Goal: Task Accomplishment & Management: Manage account settings

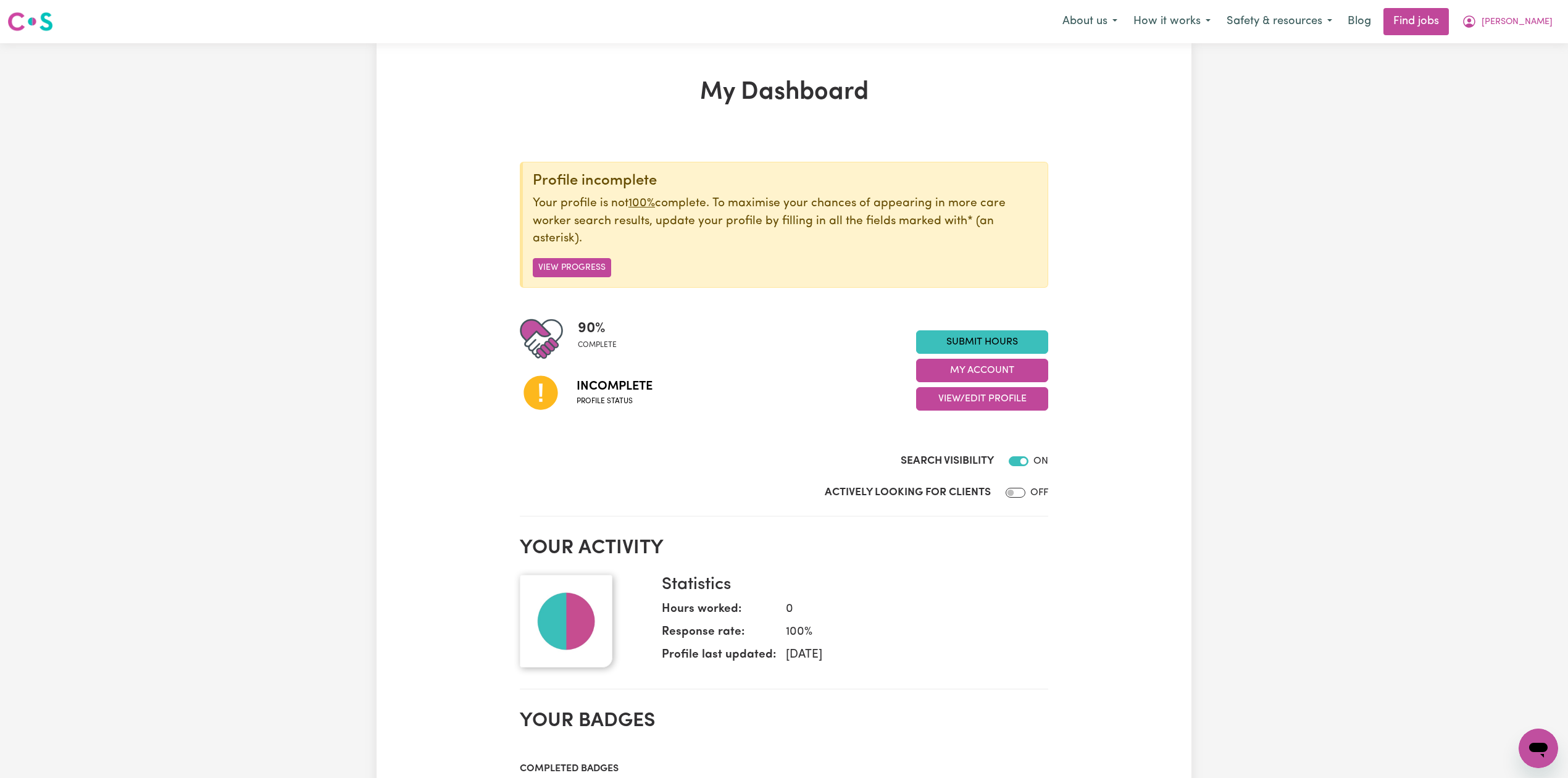
click at [974, 412] on div "90 % complete Incomplete Profile status Submit Hours My Account View/Edit Profi…" at bounding box center [784, 370] width 529 height 106
click at [973, 399] on button "View/Edit Profile" at bounding box center [982, 399] width 132 height 23
click at [962, 455] on link "Edit Profile" at bounding box center [974, 456] width 116 height 25
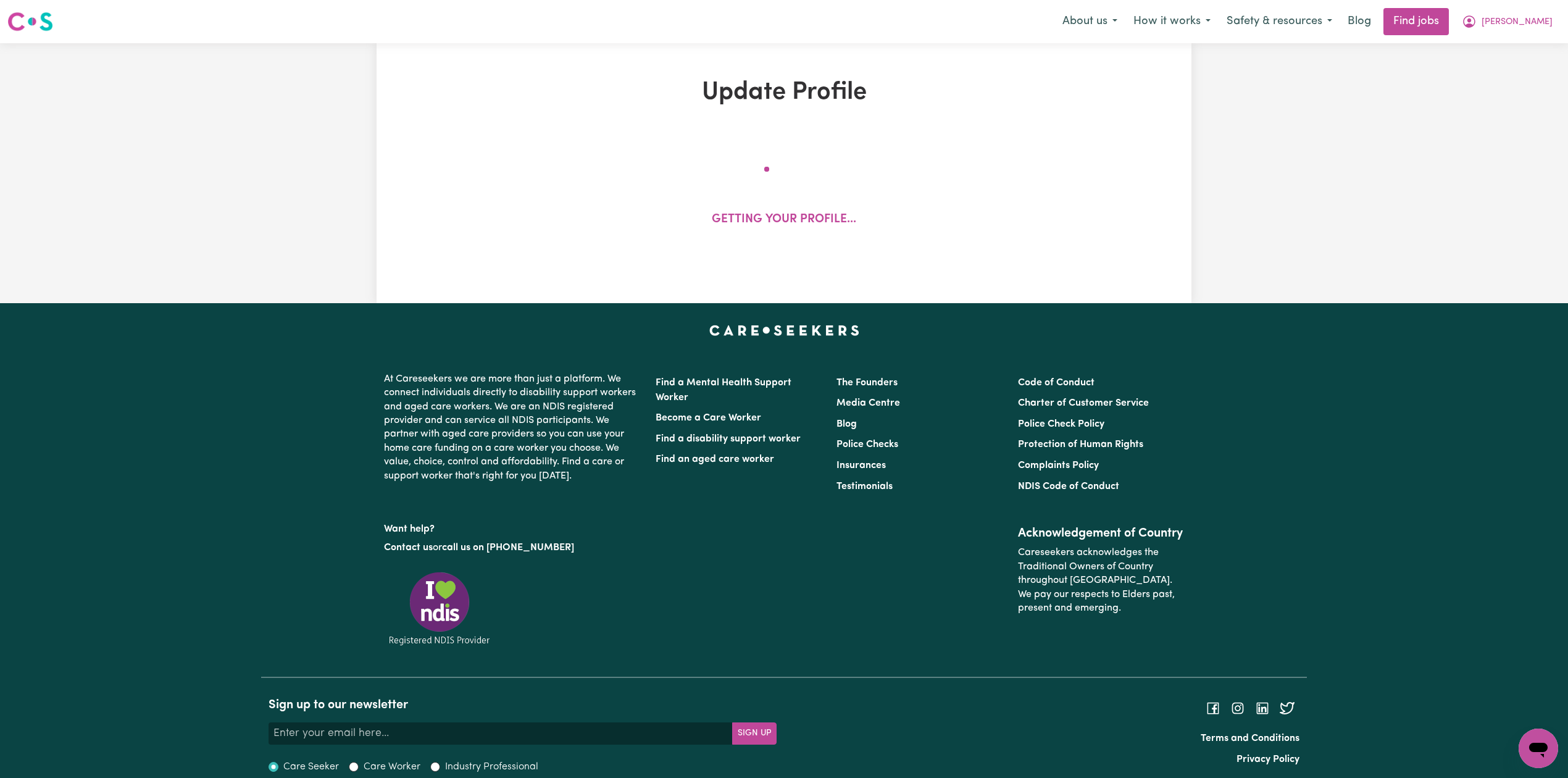
select select "[DEMOGRAPHIC_DATA]"
select select "Student Visa"
select select "Studying a healthcare related degree or qualification"
select select "37"
select select "40"
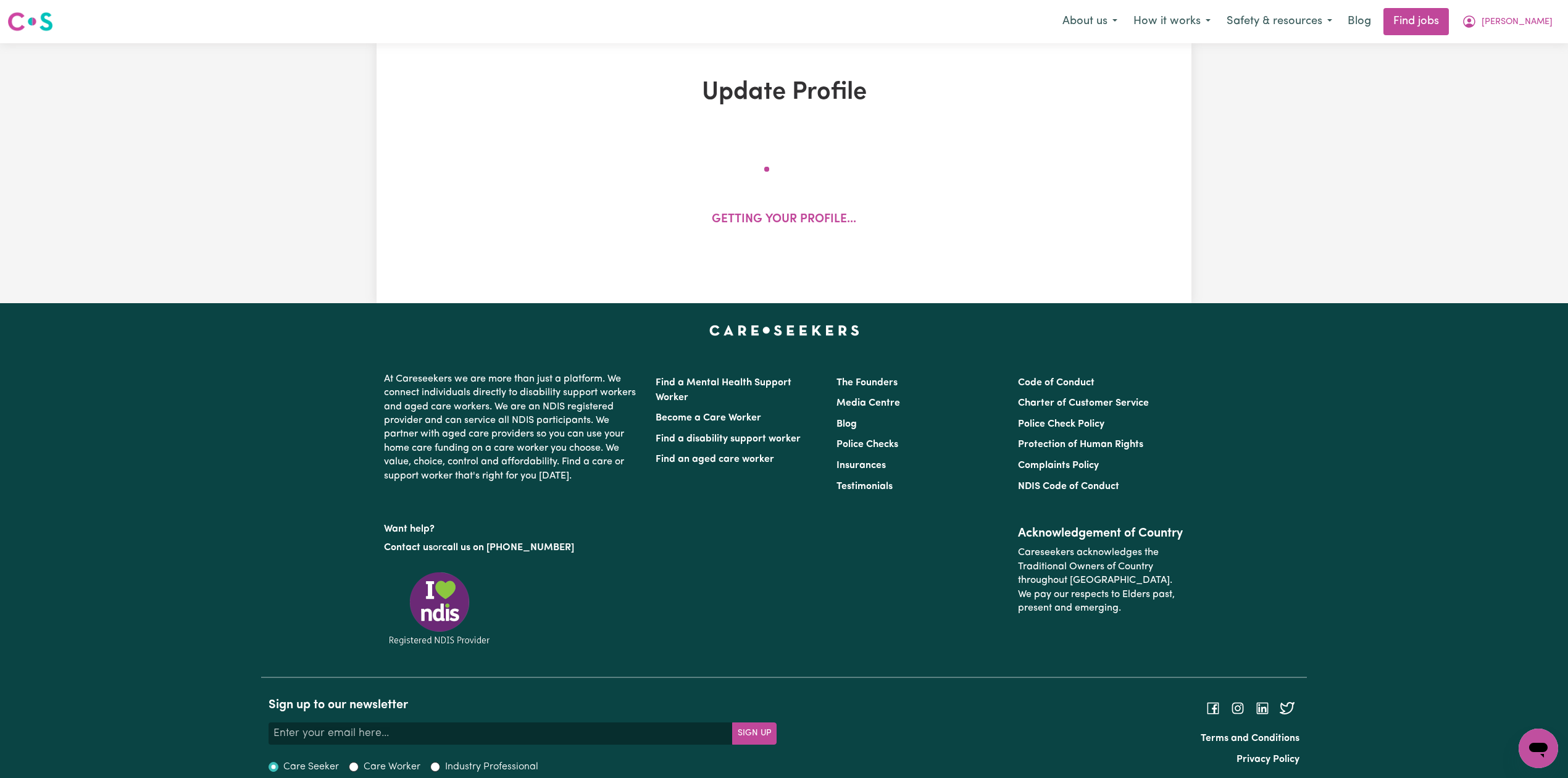
select select "40"
select select "50"
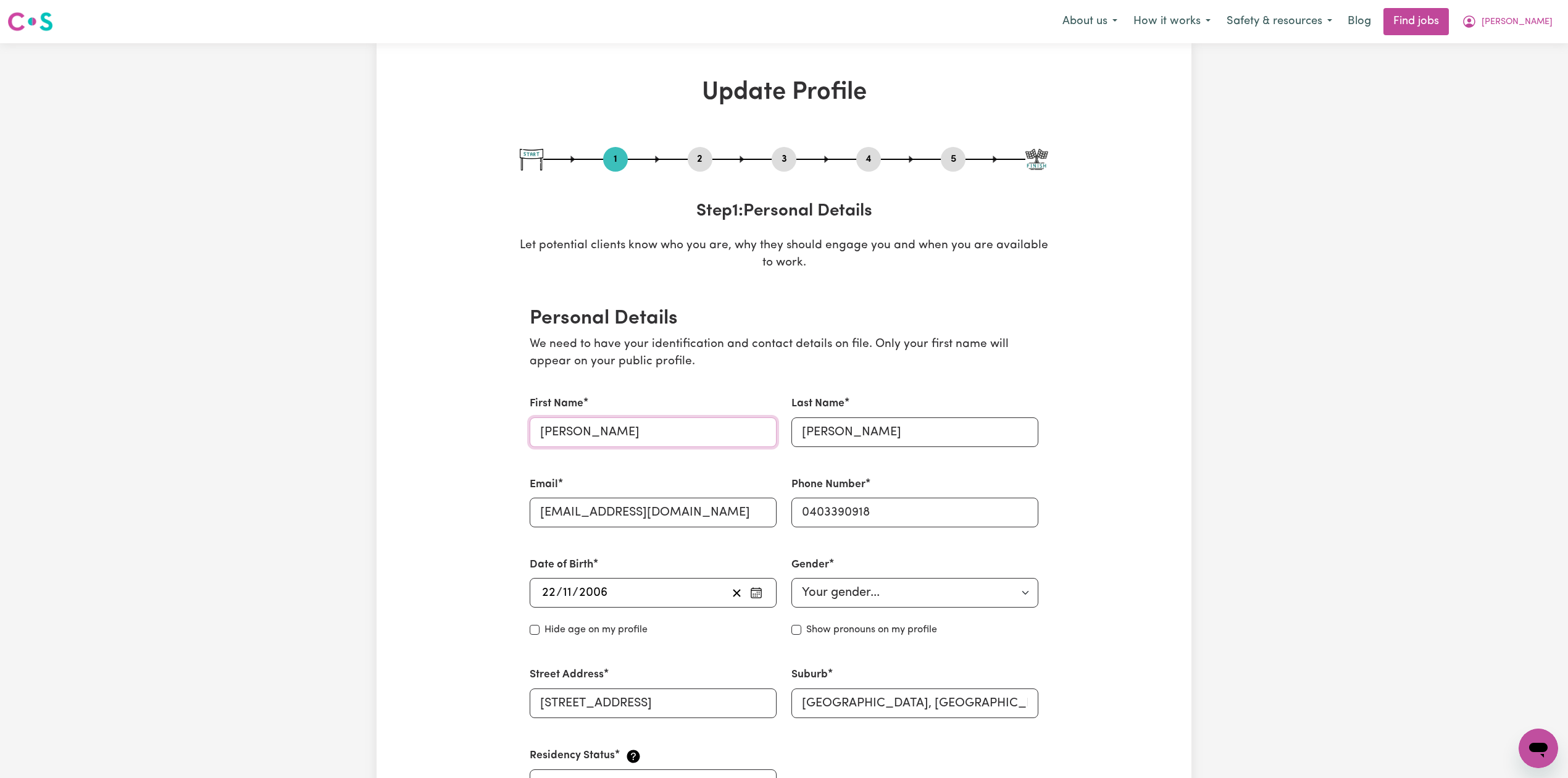
click at [612, 430] on input "[PERSON_NAME]" at bounding box center [653, 431] width 247 height 29
drag, startPoint x: 588, startPoint y: 427, endPoint x: 512, endPoint y: 425, distance: 76.0
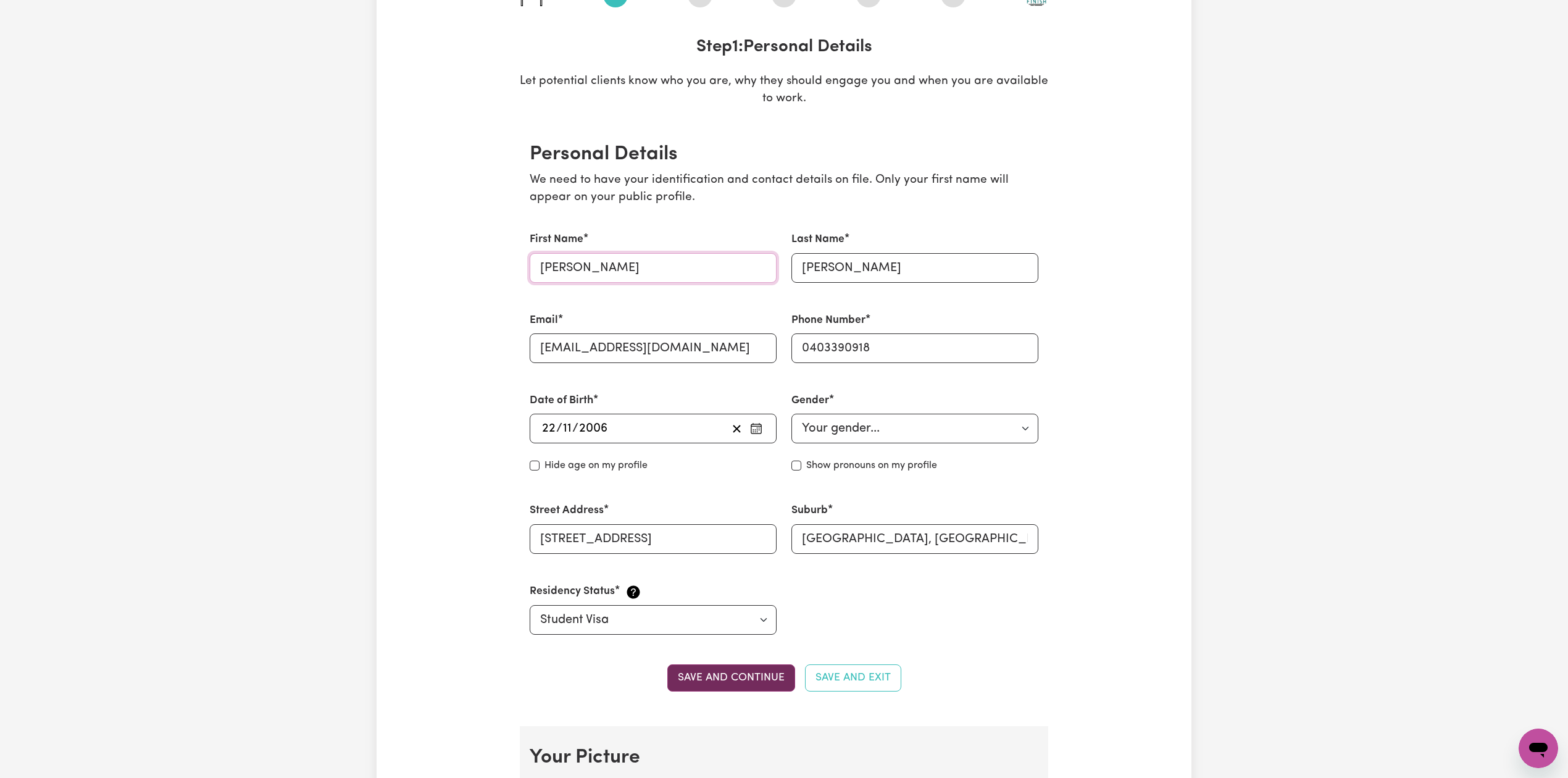
type input "[PERSON_NAME]"
click at [697, 676] on button "Save and continue" at bounding box center [731, 678] width 128 height 27
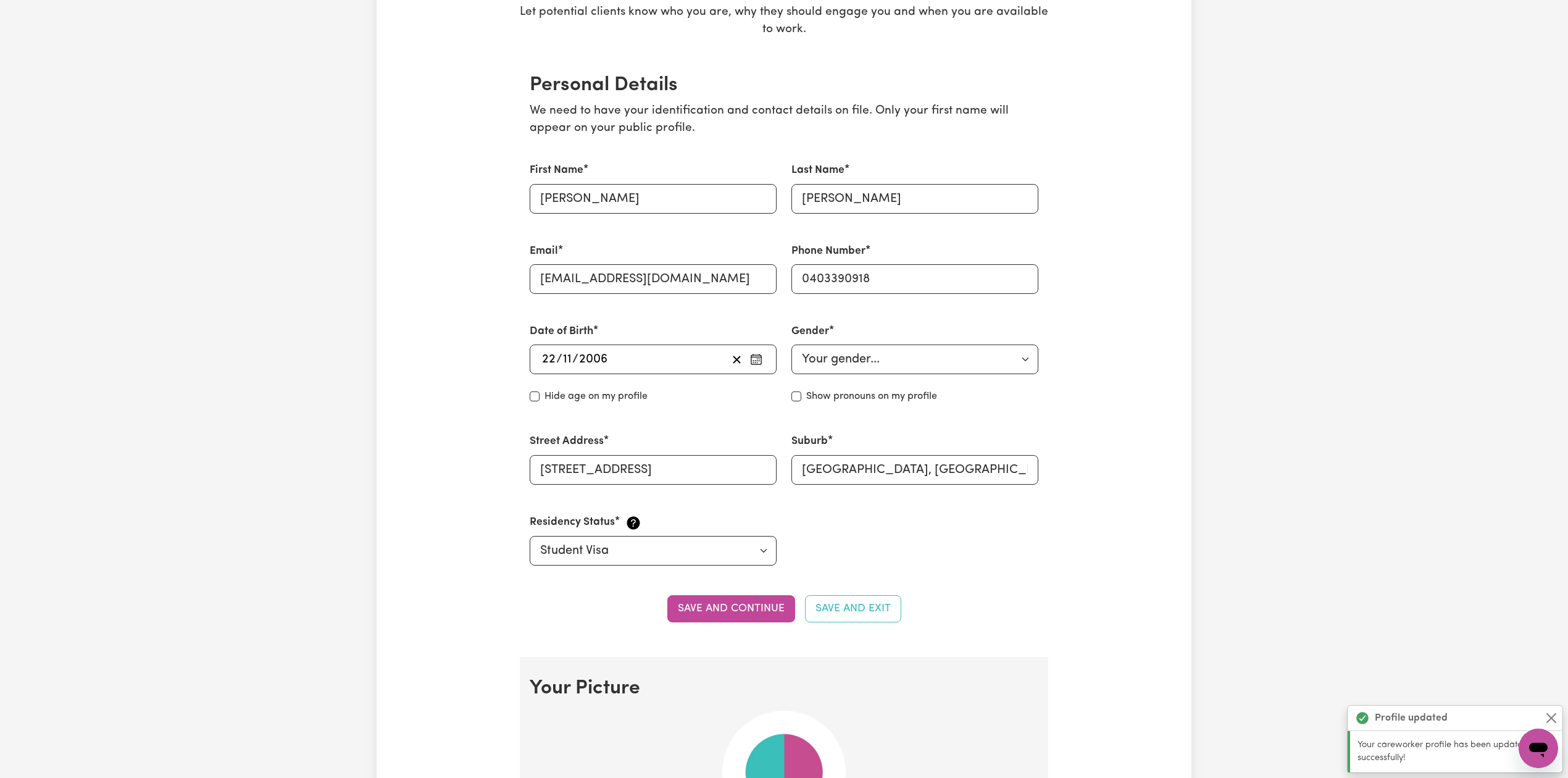
scroll to position [69, 0]
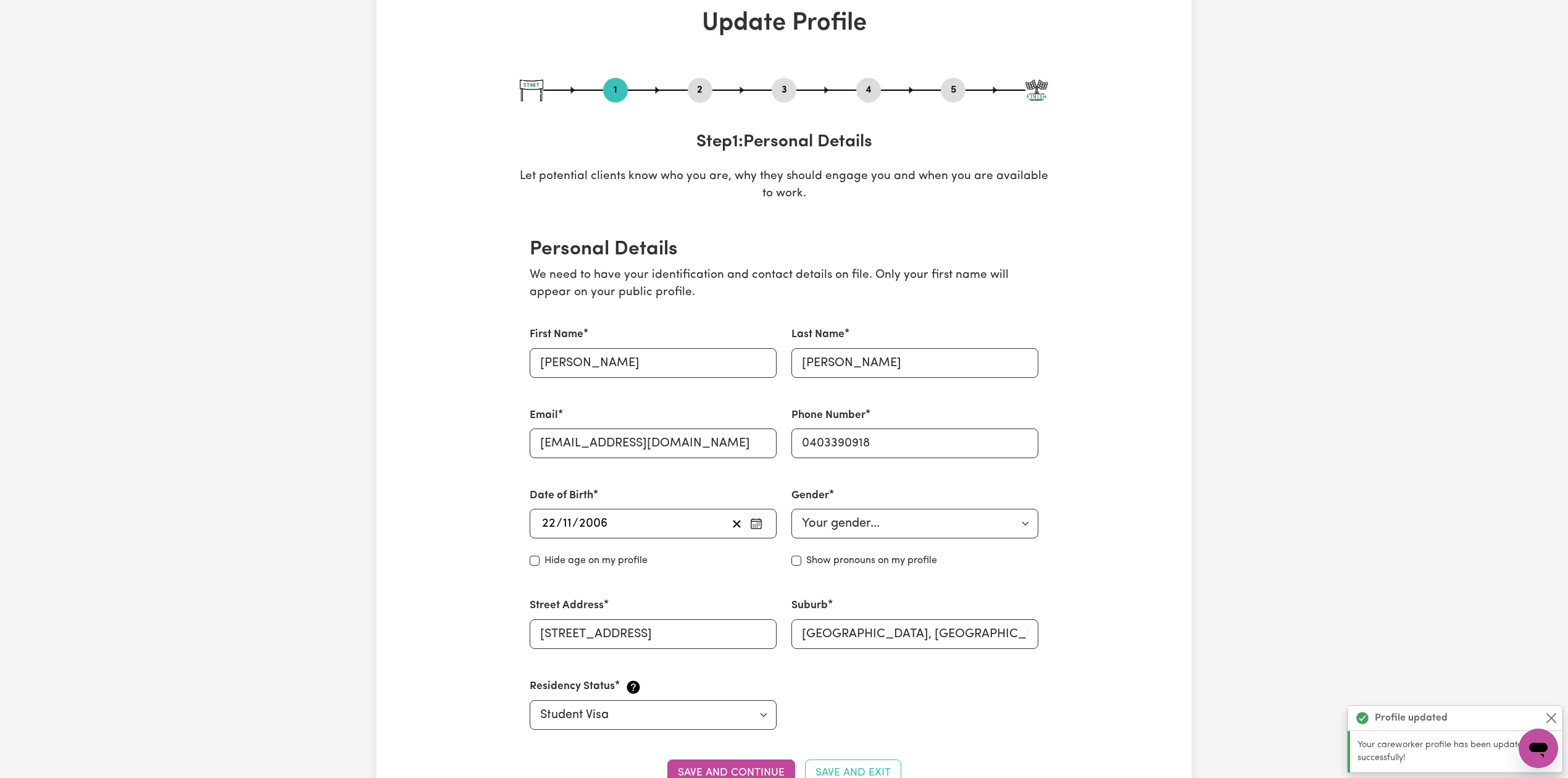
click at [575, 336] on label "First Name" at bounding box center [556, 334] width 54 height 16
click at [575, 348] on input "[PERSON_NAME]" at bounding box center [653, 362] width 247 height 29
click at [575, 360] on input "[PERSON_NAME]" at bounding box center [653, 362] width 247 height 29
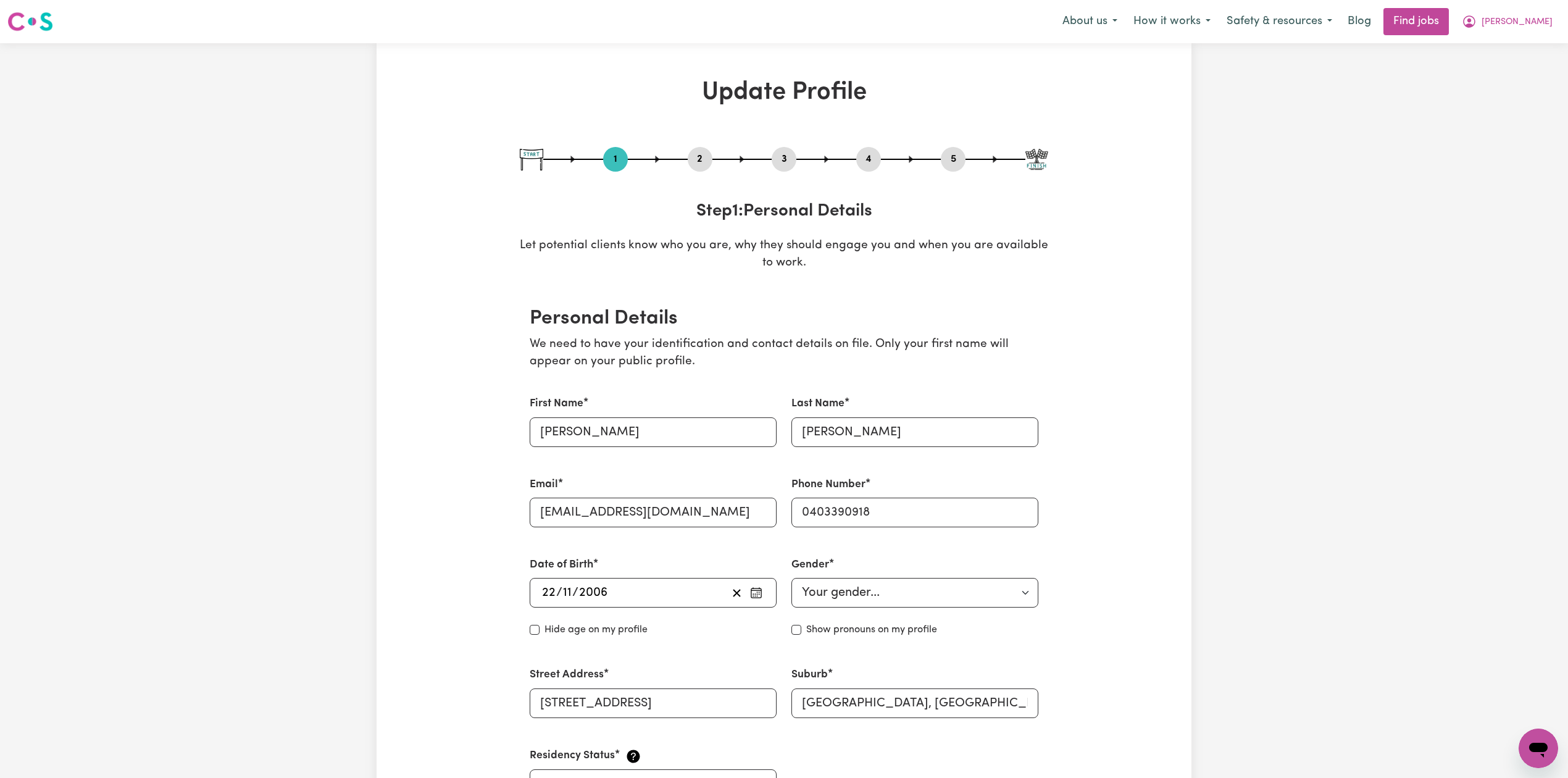
click at [698, 151] on button "2" at bounding box center [700, 159] width 25 height 16
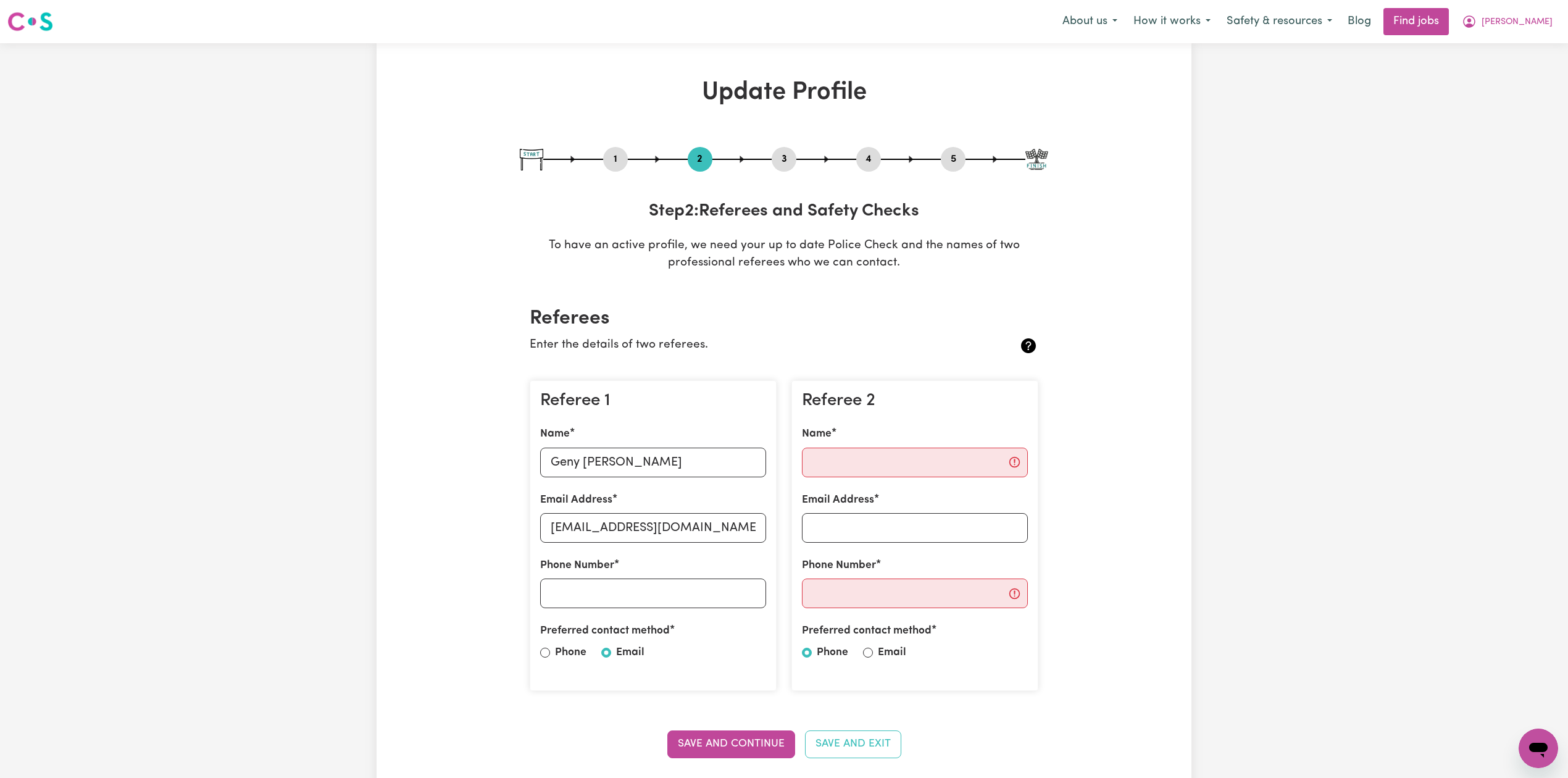
scroll to position [82, 0]
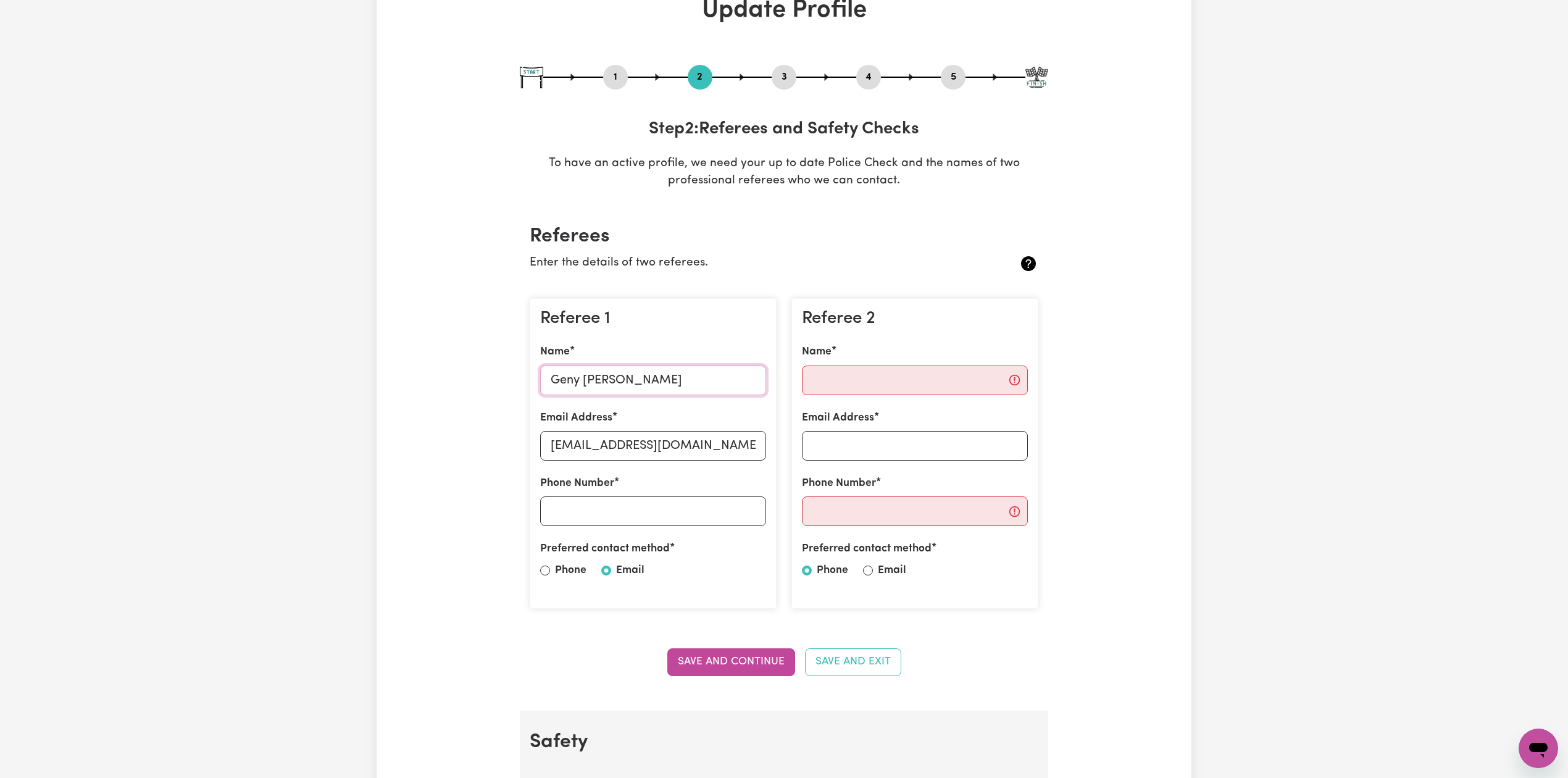
click at [588, 376] on input "Geny [PERSON_NAME]" at bounding box center [653, 380] width 226 height 29
click at [564, 442] on input "[EMAIL_ADDRESS][DOMAIN_NAME]" at bounding box center [653, 445] width 226 height 29
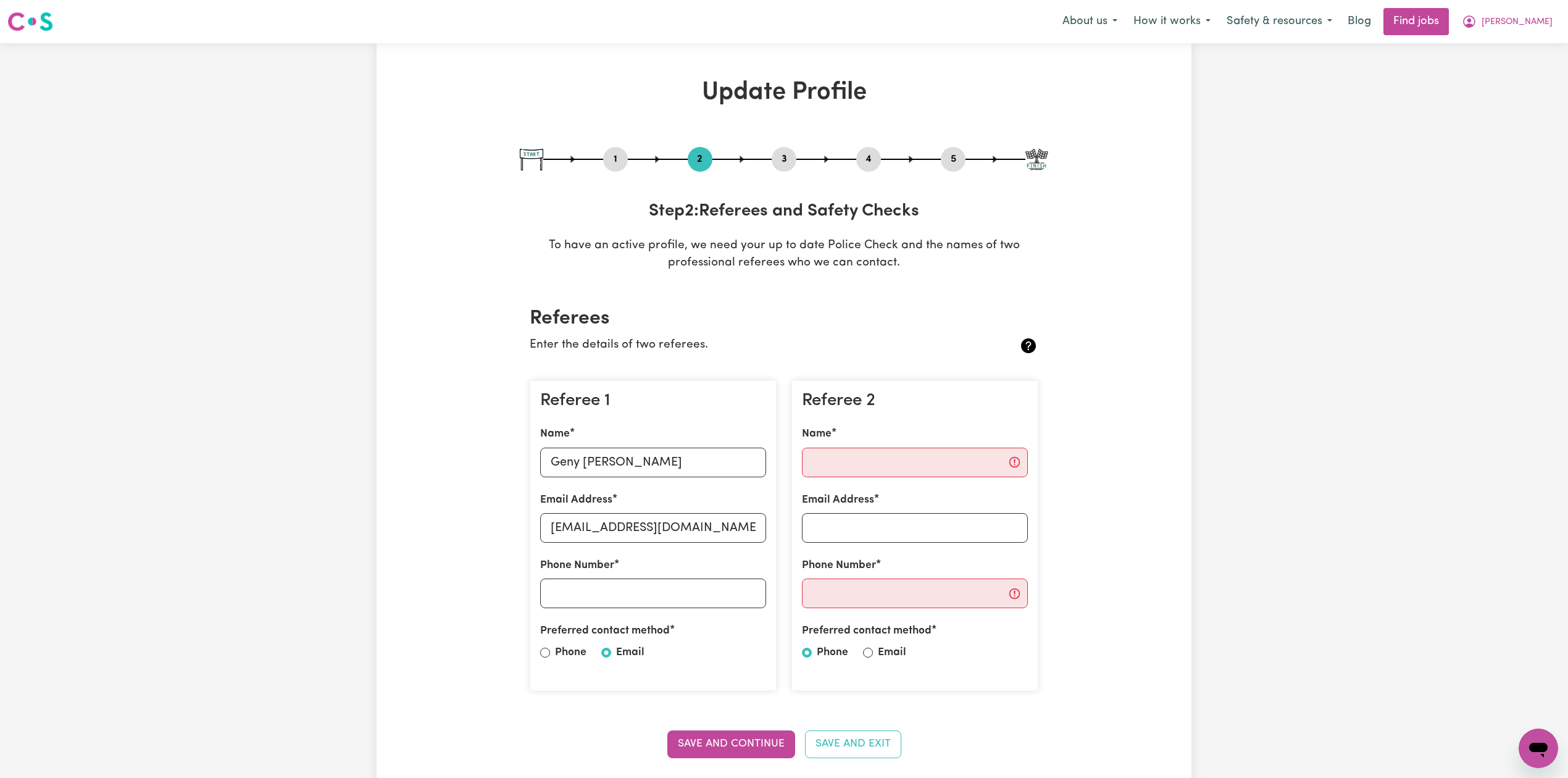
click at [946, 159] on button "5" at bounding box center [953, 159] width 25 height 16
select select "I am providing services by being employed by an organisation"
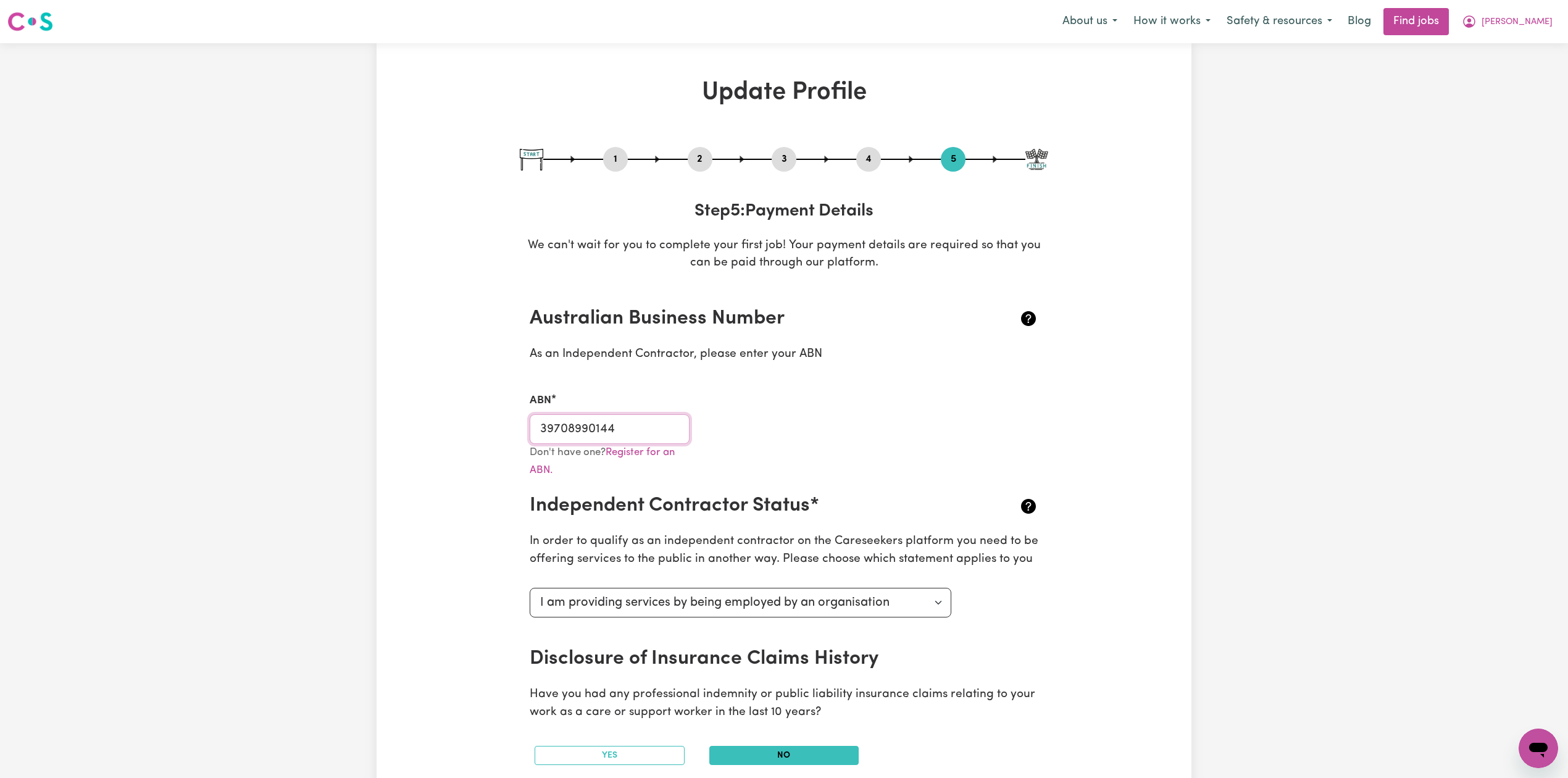
click at [643, 433] on input "39708990144" at bounding box center [609, 429] width 160 height 29
drag, startPoint x: 779, startPoint y: 155, endPoint x: 769, endPoint y: 183, distance: 29.7
click at [780, 155] on button "3" at bounding box center [784, 159] width 25 height 16
select select "2025"
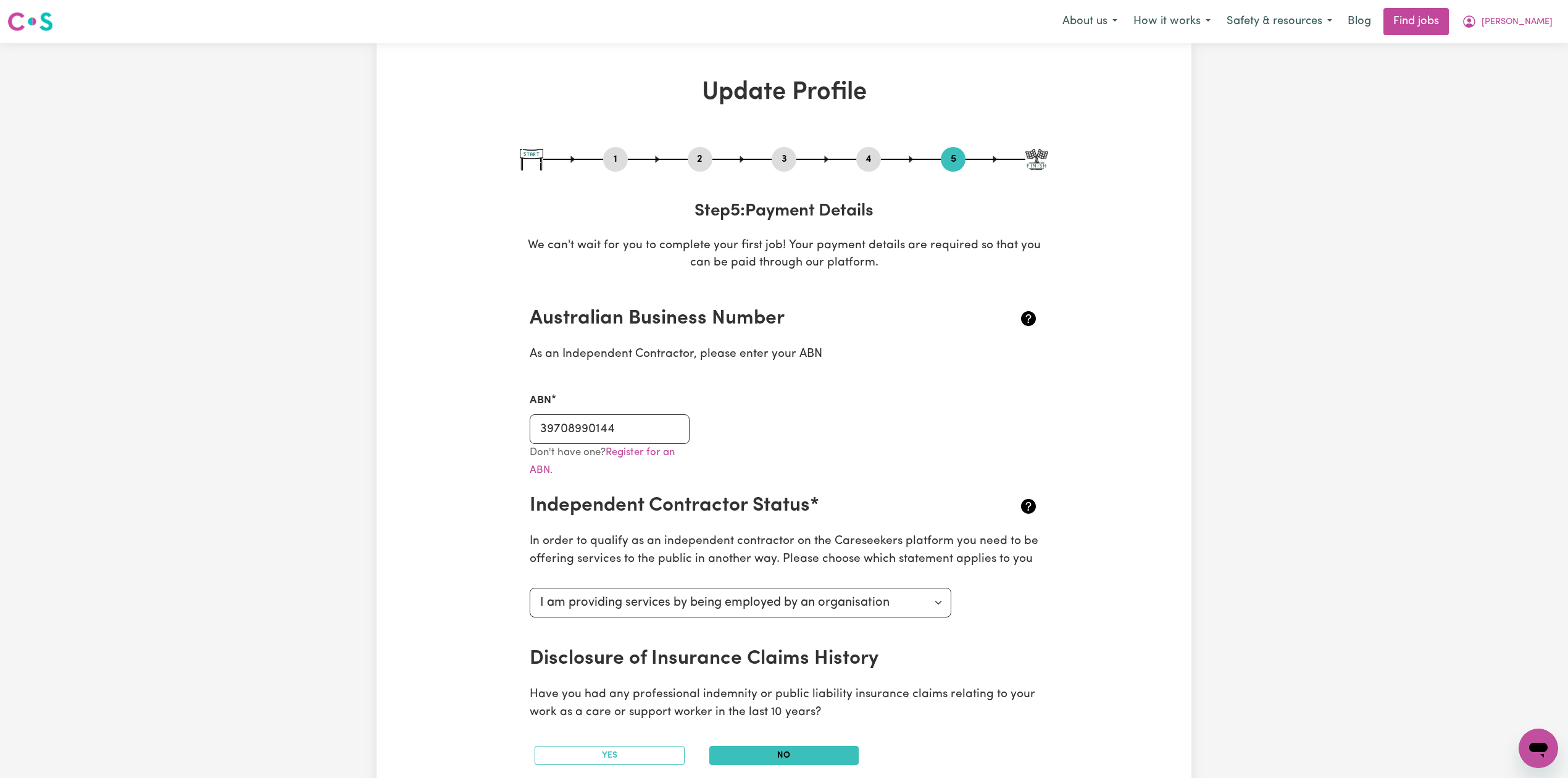
select select "2024"
select select "2025"
select select "Certificate III (Individual Support)"
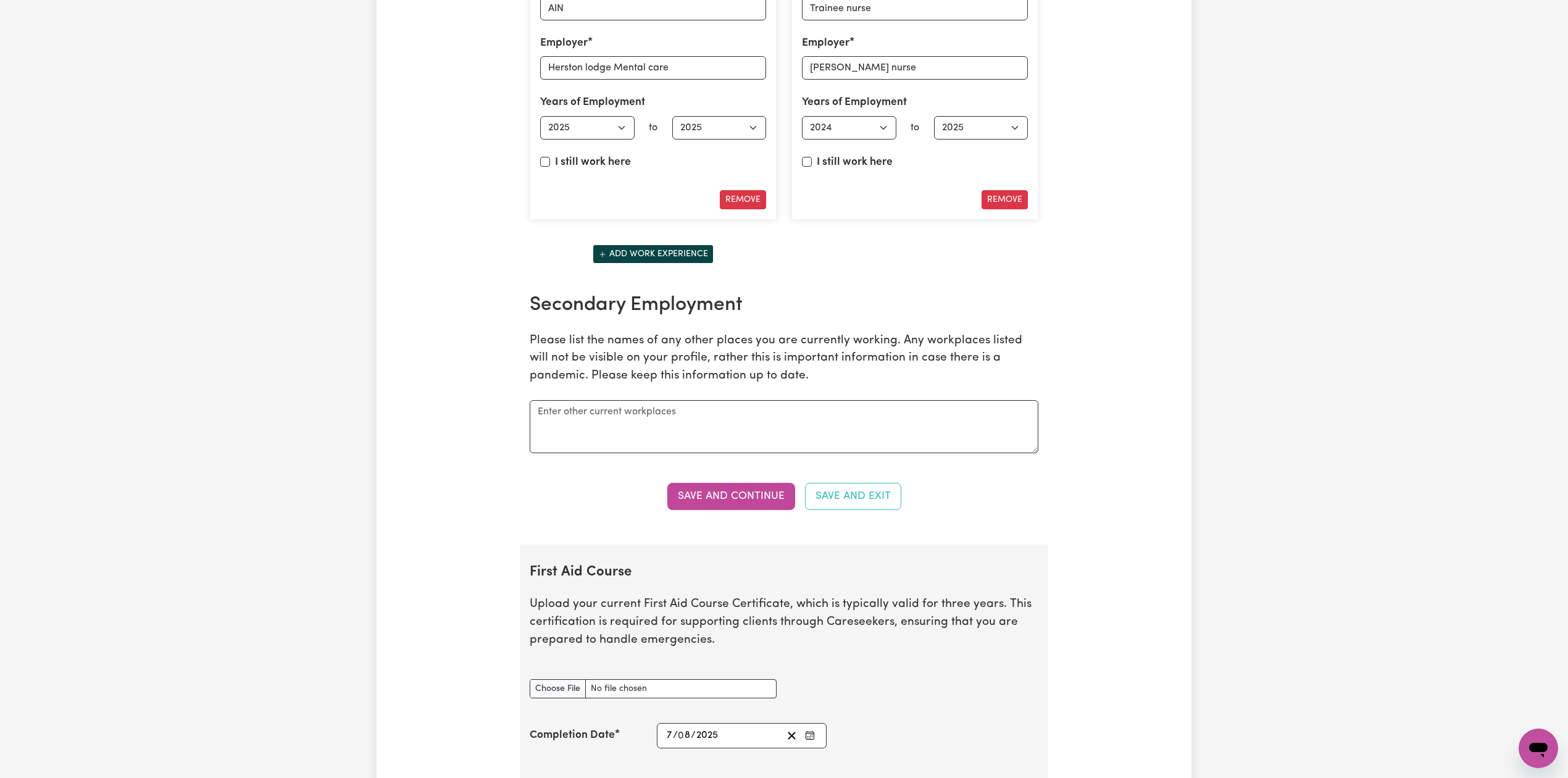
scroll to position [2386, 0]
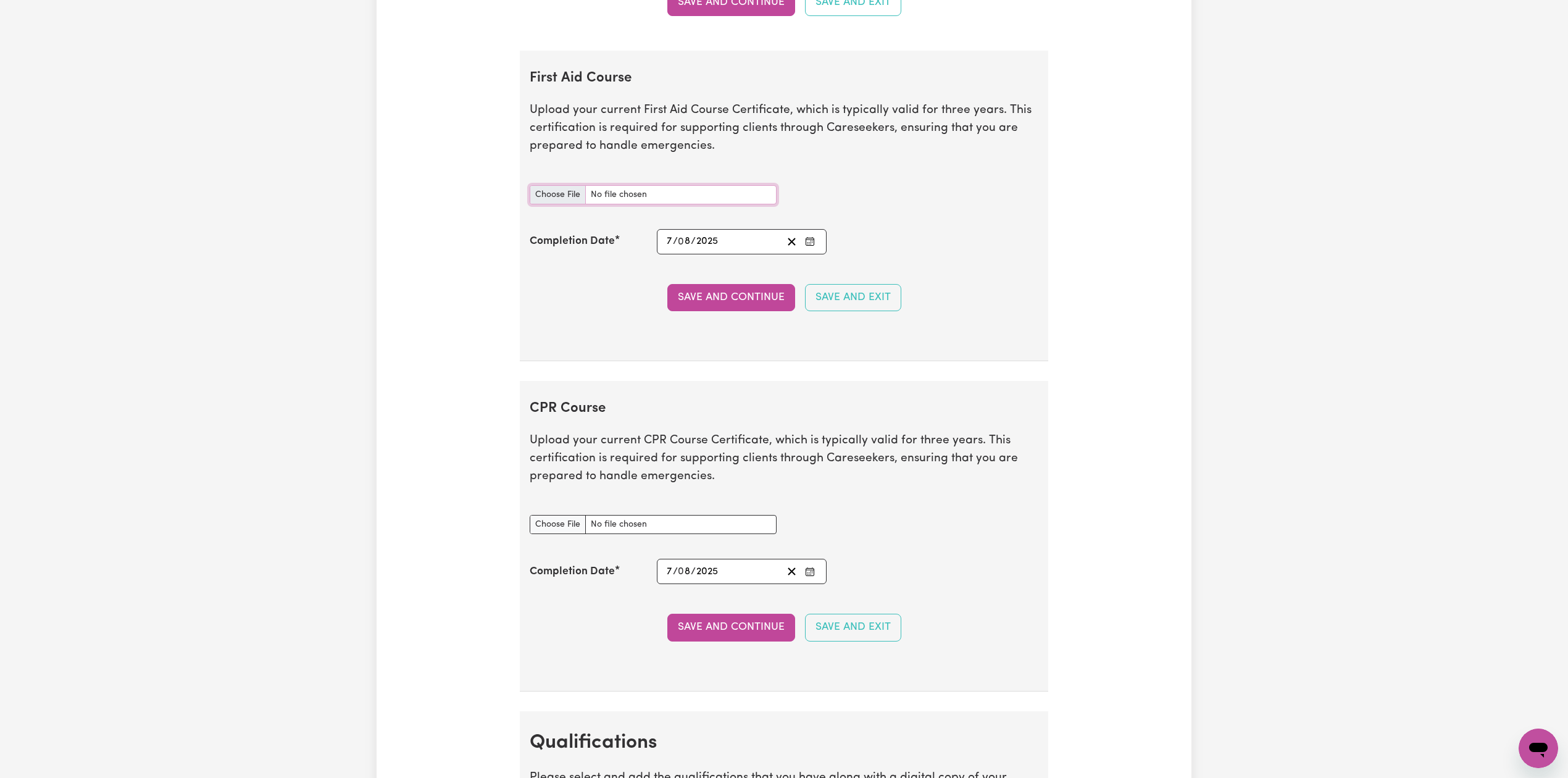
click at [559, 203] on input "First Aid Course document" at bounding box center [653, 194] width 247 height 19
type input "C:\fakepath\[PERSON_NAME] CPR and First Aid Certificate 17072025.pdf"
click at [809, 246] on icon "Enter the Completion Date of your First Aid Course" at bounding box center [809, 241] width 10 height 10
click at [781, 81] on span "[DATE]" at bounding box center [765, 76] width 31 height 10
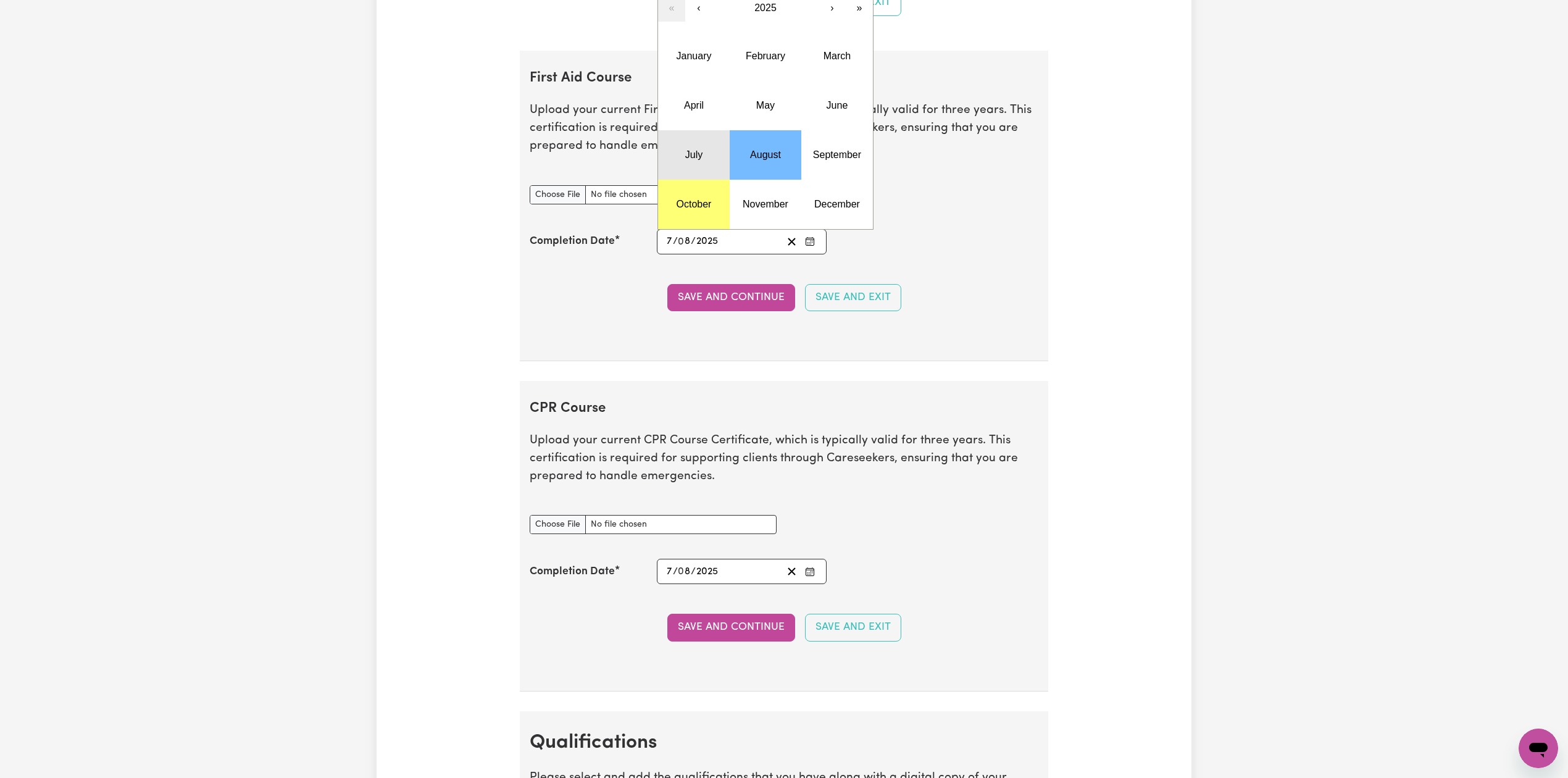
click at [695, 174] on button "July" at bounding box center [694, 155] width 72 height 50
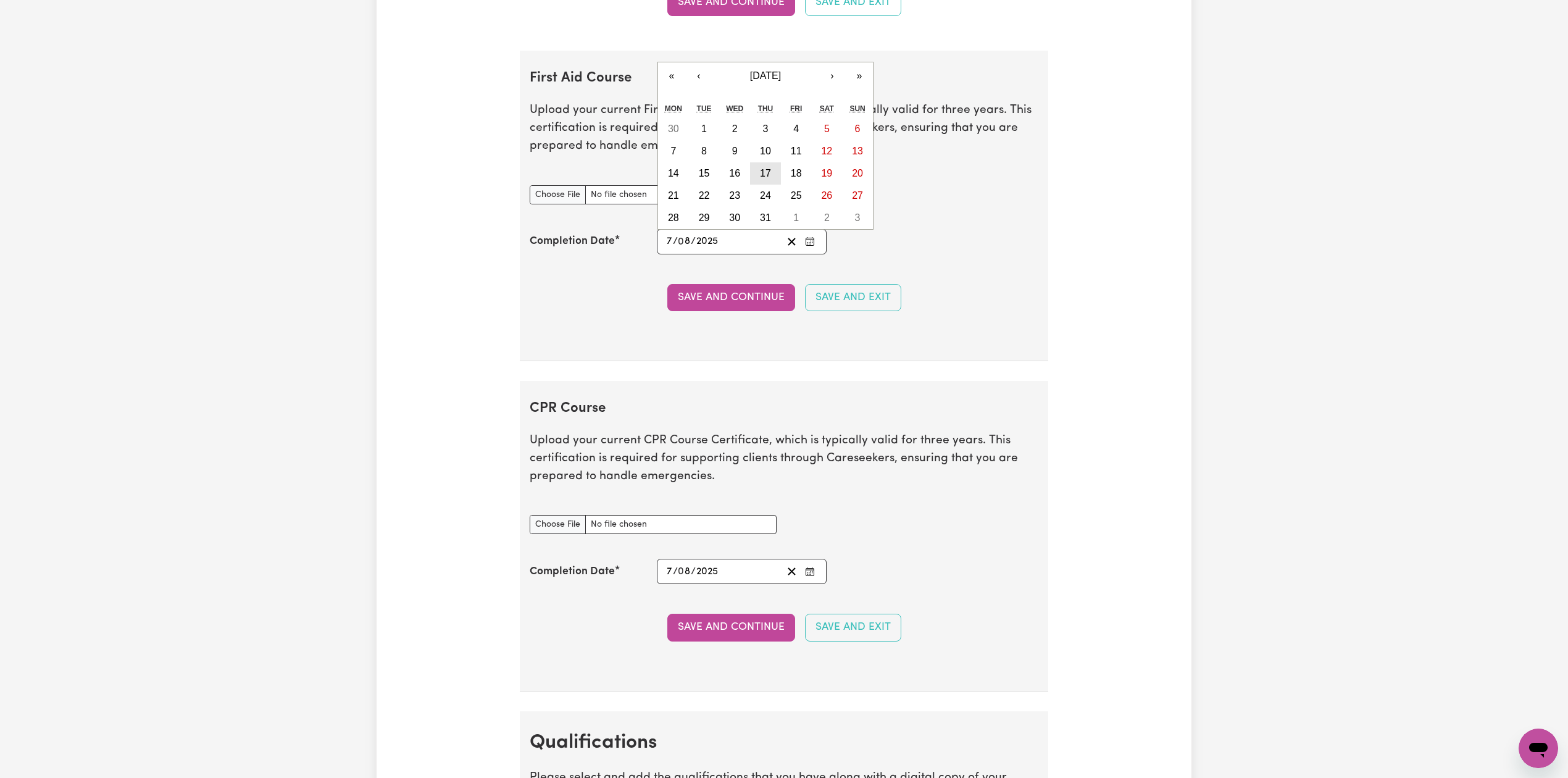
click at [758, 178] on button "17" at bounding box center [765, 174] width 31 height 22
type input "[DATE]"
type input "17"
type input "7"
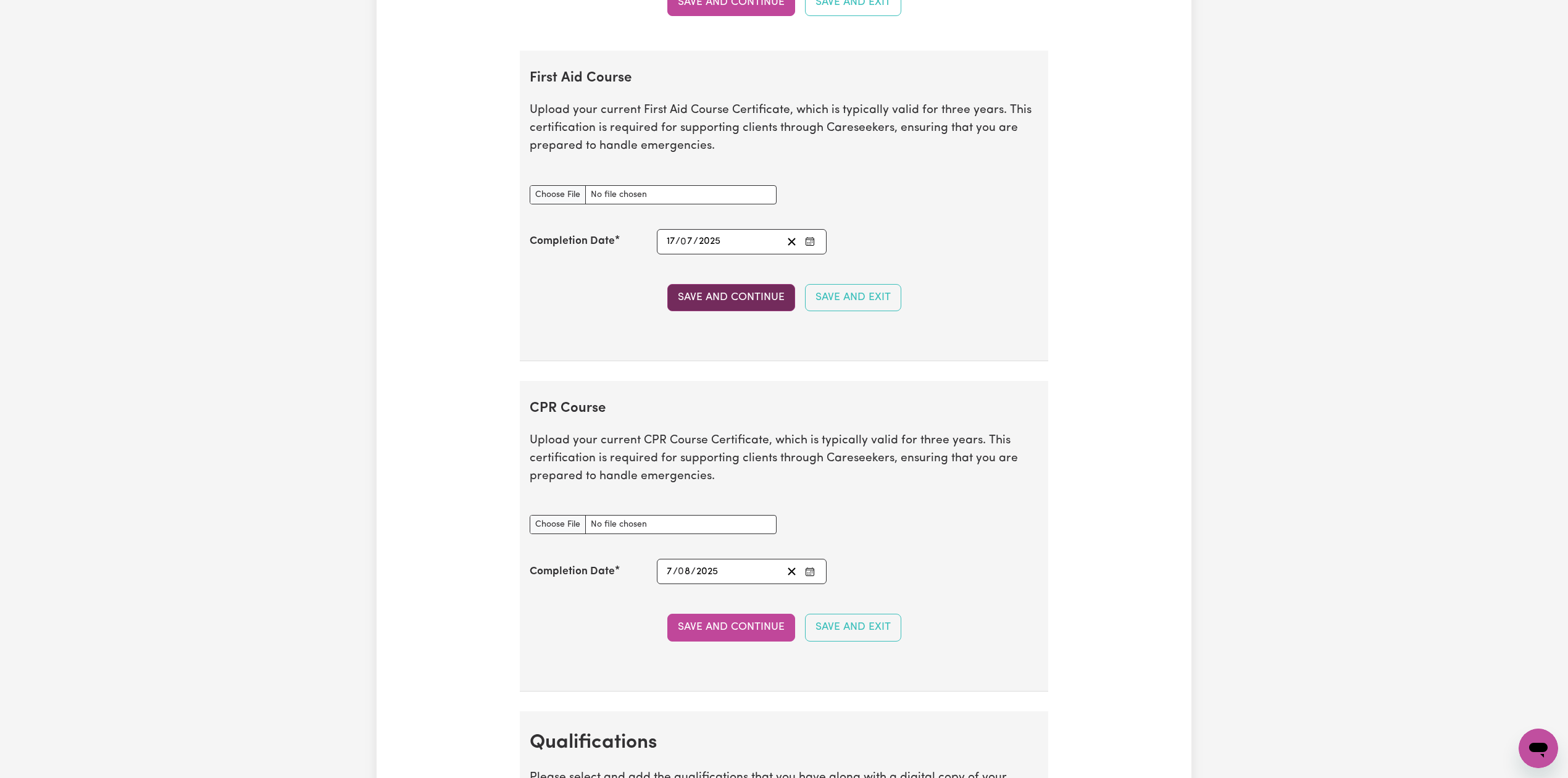
click at [706, 306] on button "Save and Continue" at bounding box center [731, 298] width 128 height 27
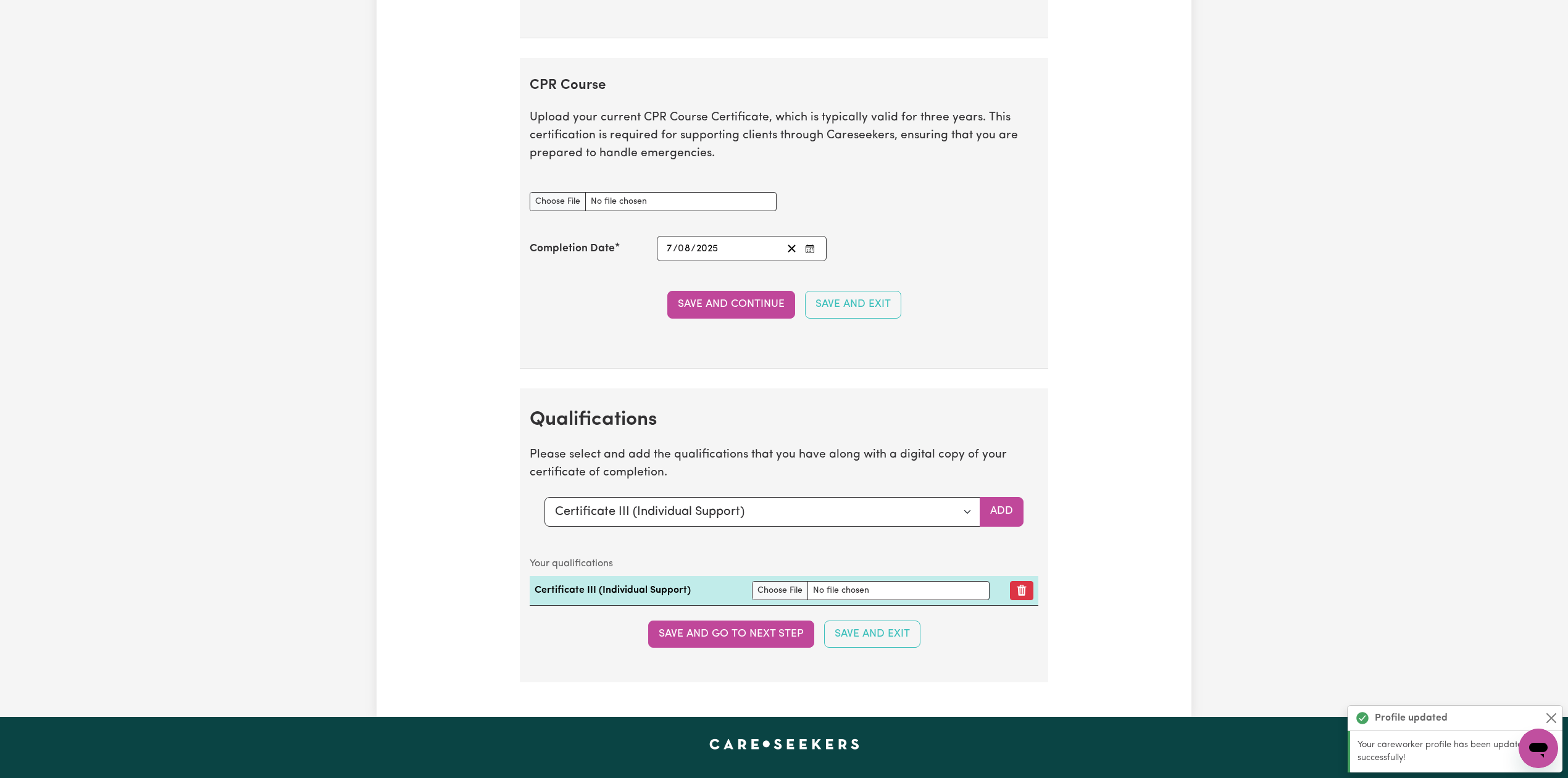
scroll to position [2780, 0]
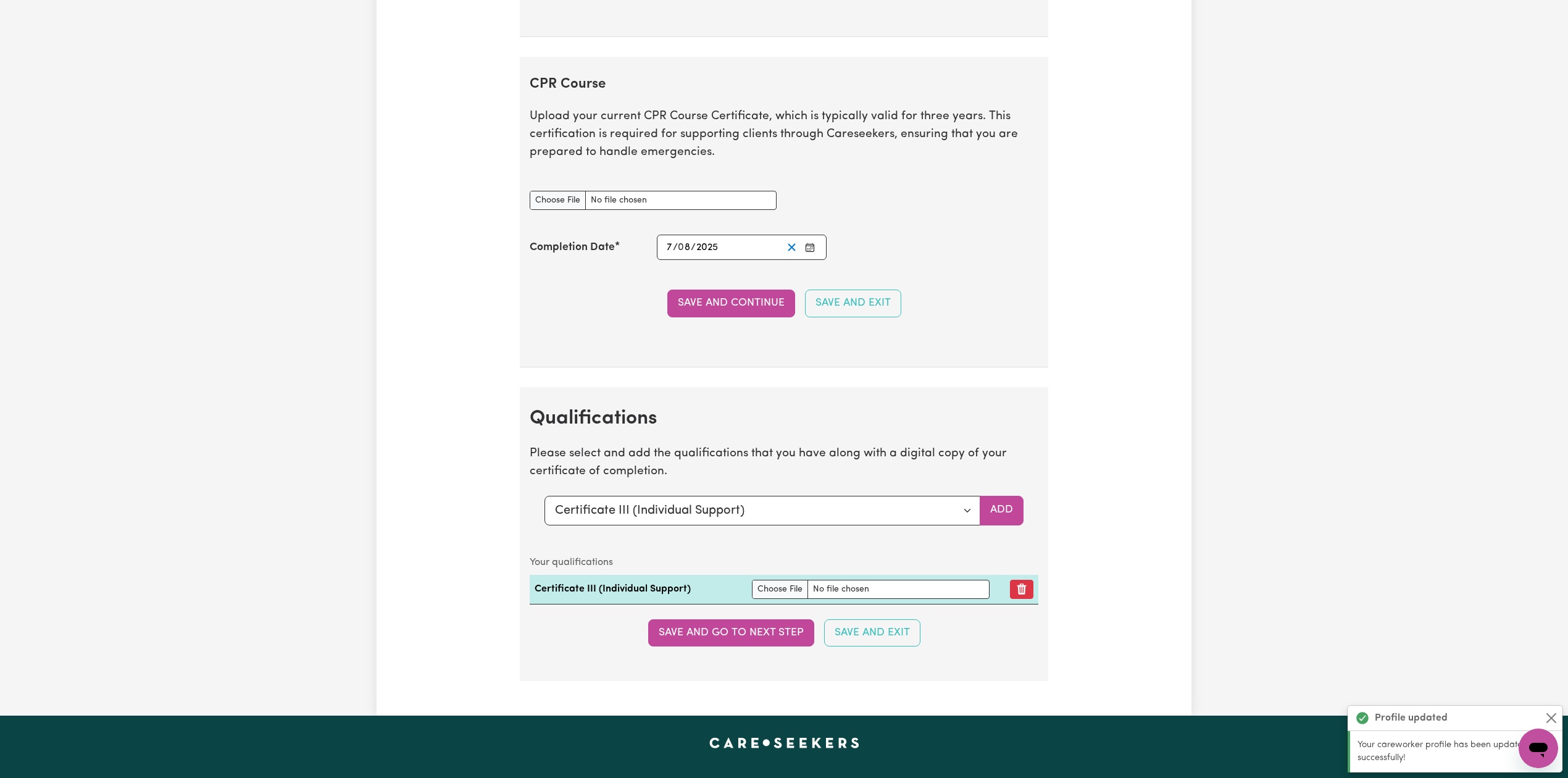
click at [792, 253] on icon "Clear date" at bounding box center [792, 247] width 12 height 12
click at [576, 210] on input "CPR Course document" at bounding box center [653, 200] width 247 height 19
type input "C:\fakepath\[PERSON_NAME] CPR and First Aid Certificate 17072025.pdf"
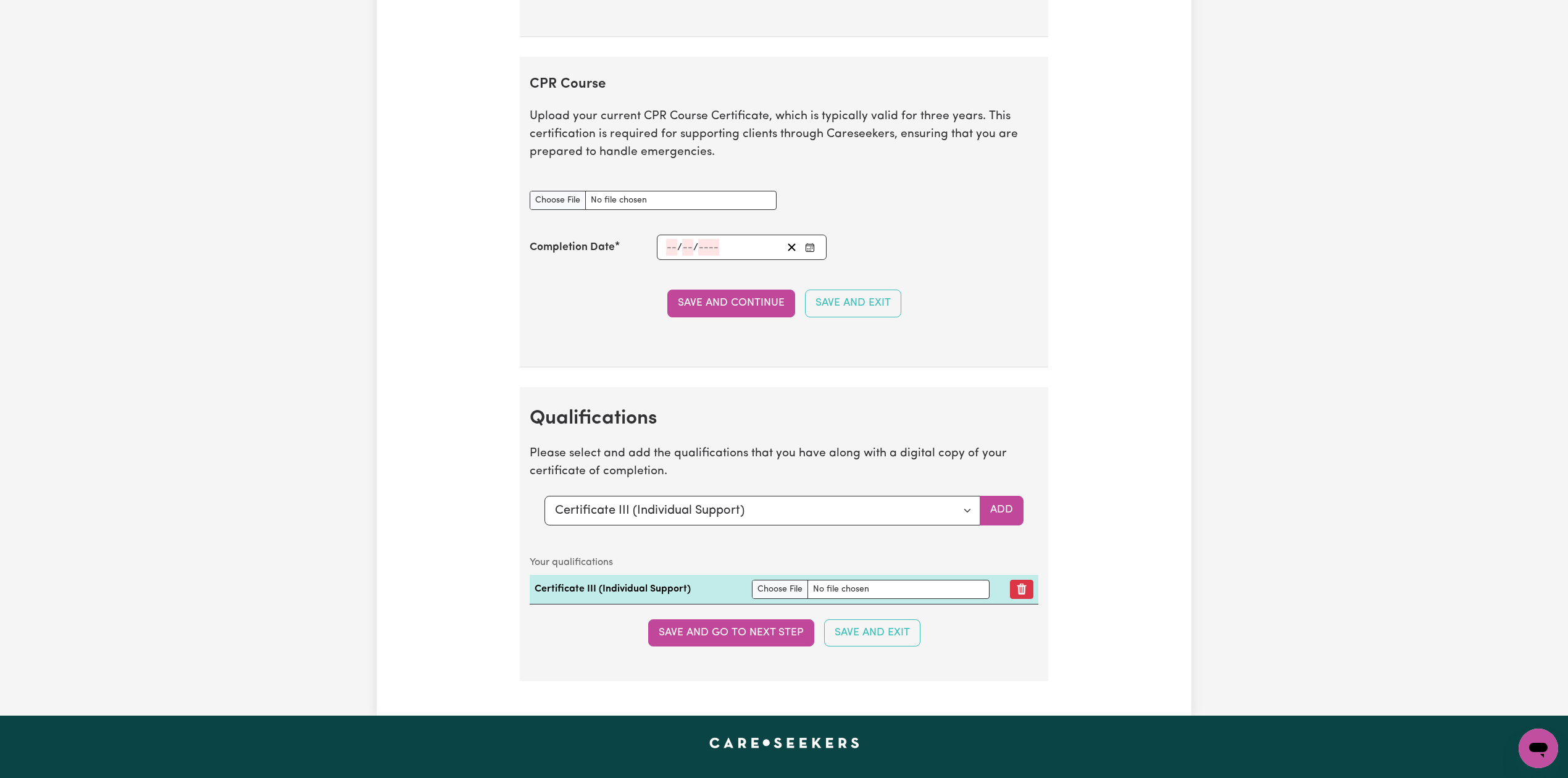
click at [818, 260] on div "/ /" at bounding box center [742, 247] width 170 height 25
click at [815, 256] on button "Enter the Completion Date of your CPR Course" at bounding box center [810, 247] width 17 height 17
click at [758, 86] on button "[DATE]" at bounding box center [765, 82] width 106 height 27
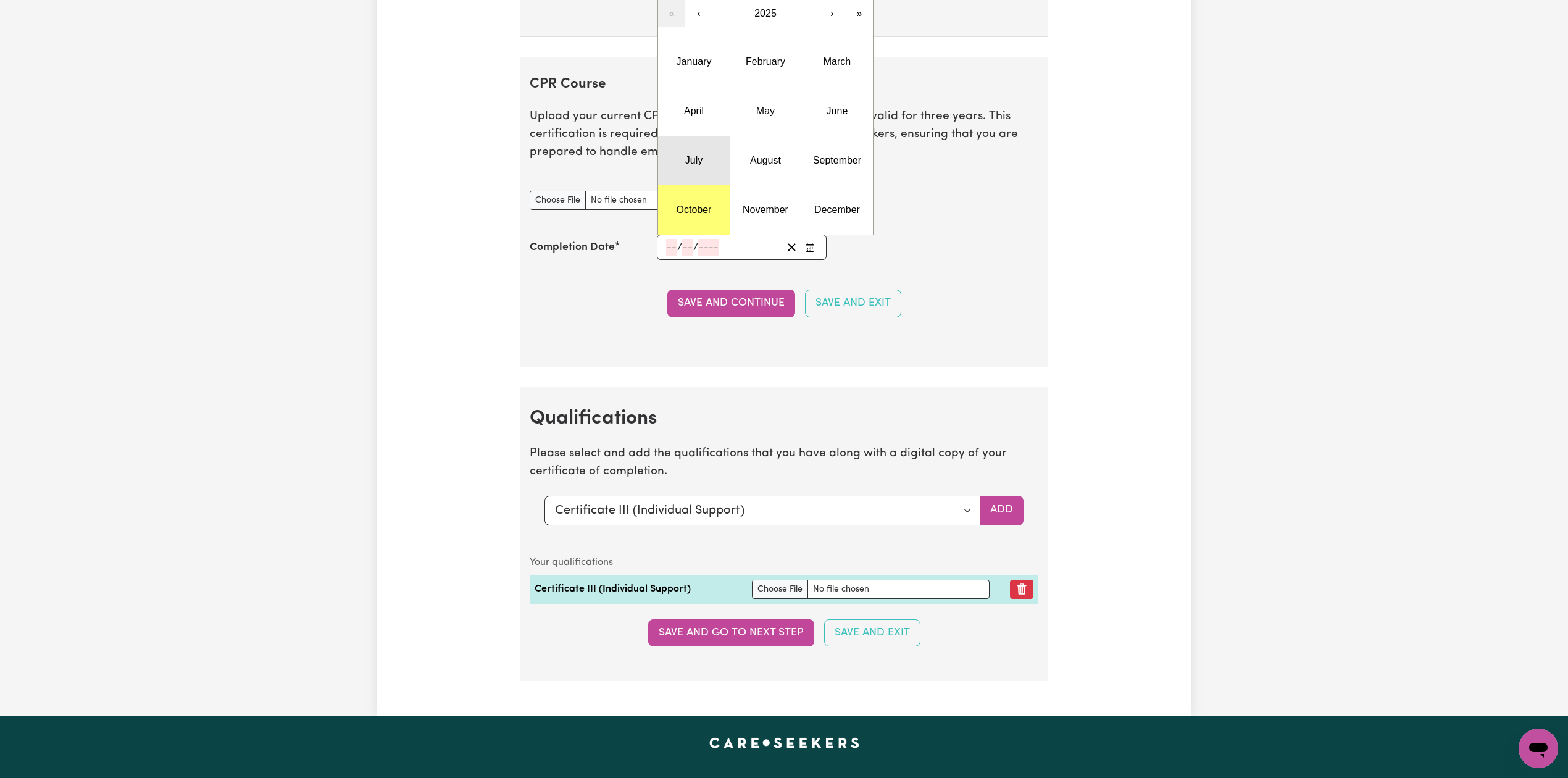
click at [710, 168] on button "July" at bounding box center [694, 161] width 72 height 50
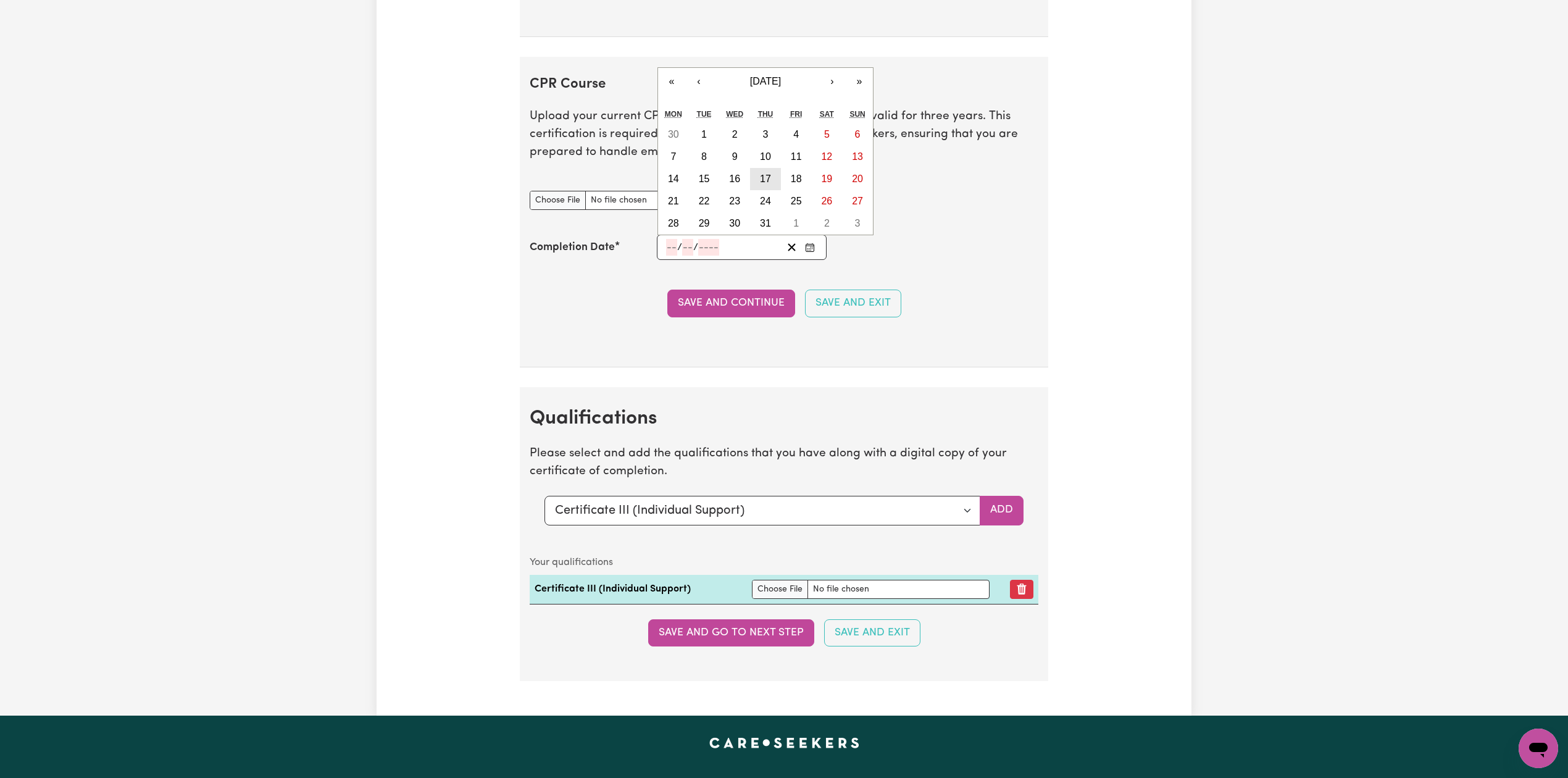
click at [773, 190] on button "17" at bounding box center [765, 179] width 31 height 22
type input "[DATE]"
type input "17"
type input "7"
type input "2025"
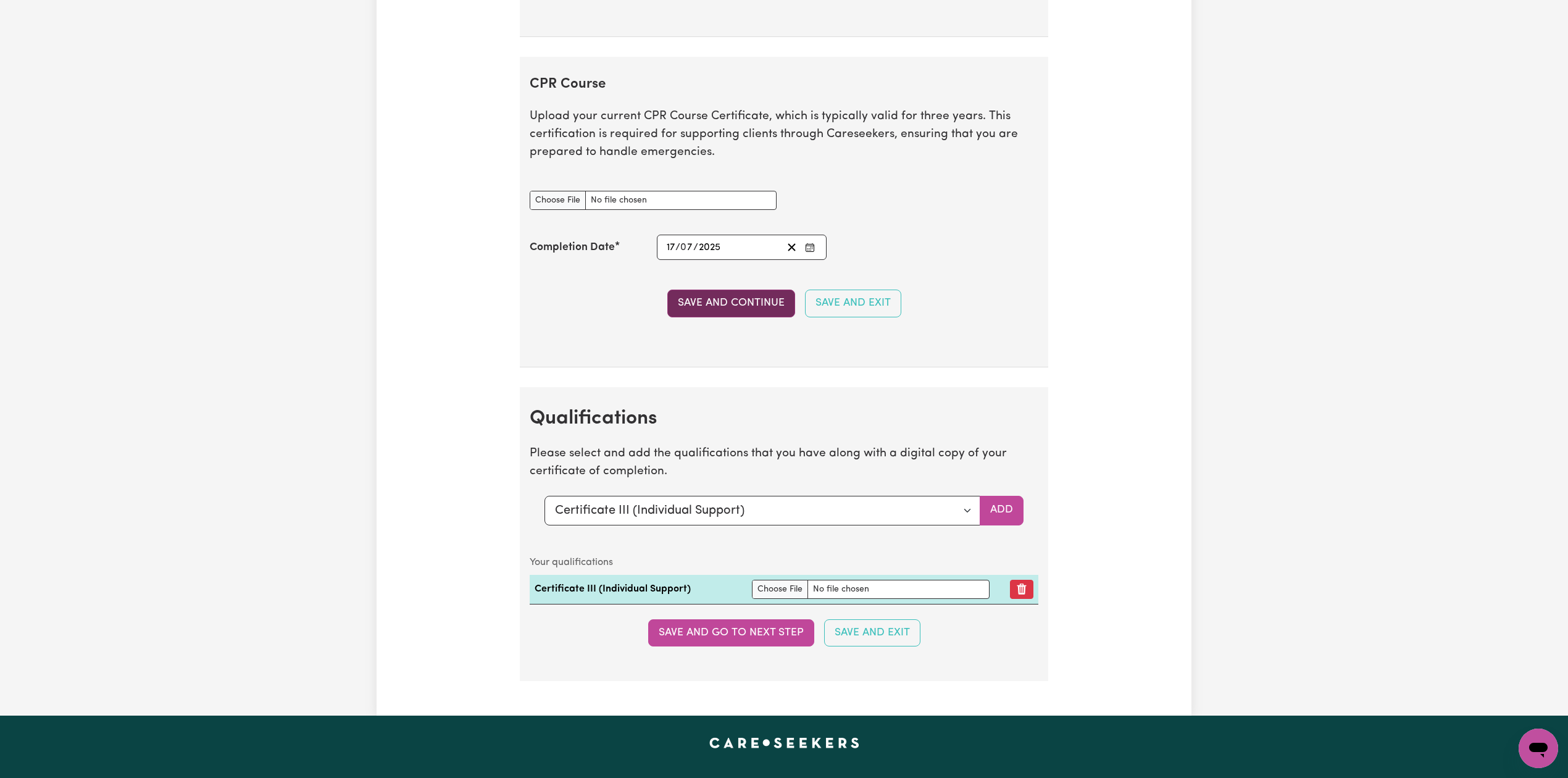
click at [693, 309] on button "Save and Continue" at bounding box center [731, 303] width 128 height 27
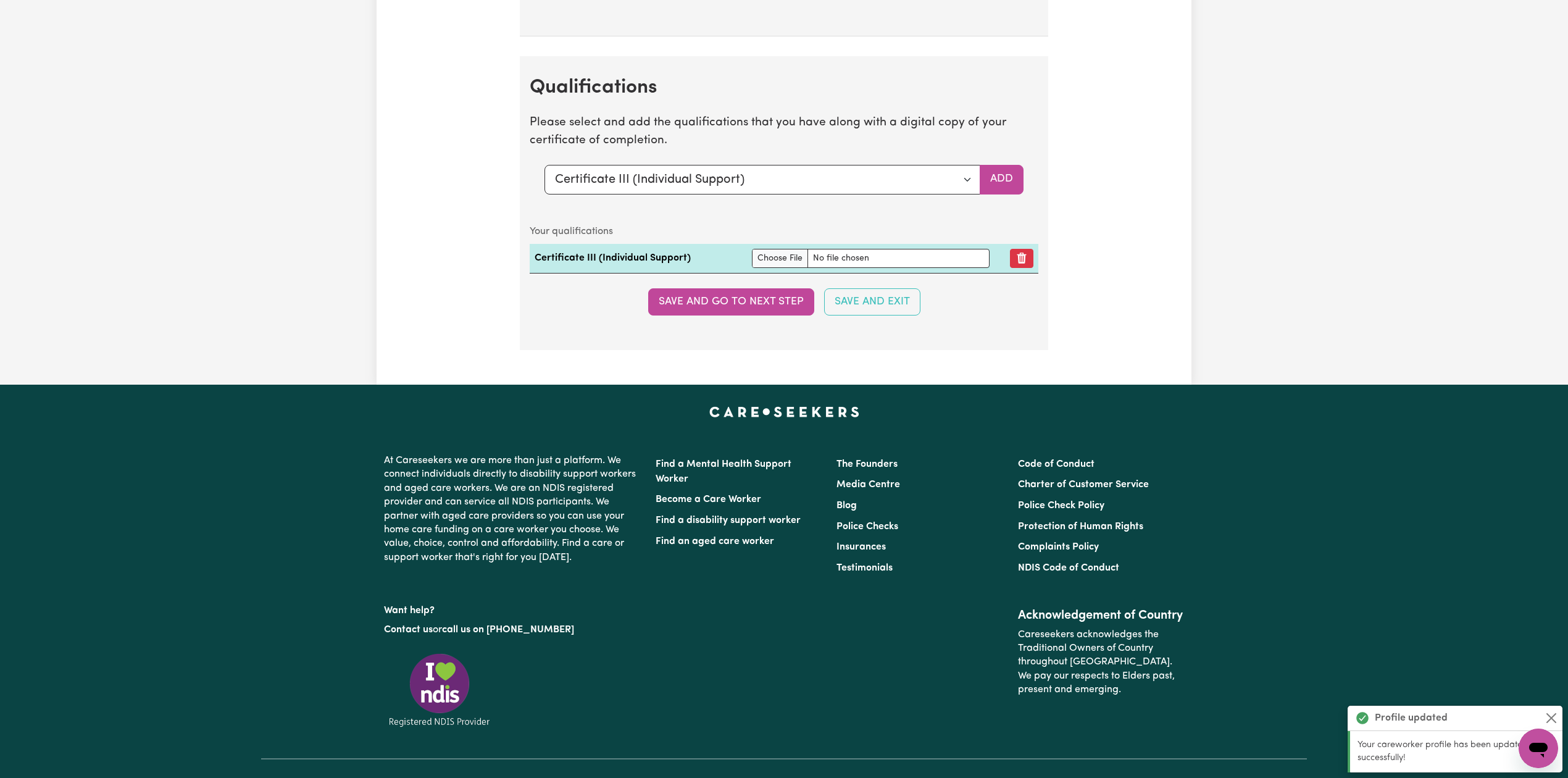
scroll to position [3181, 0]
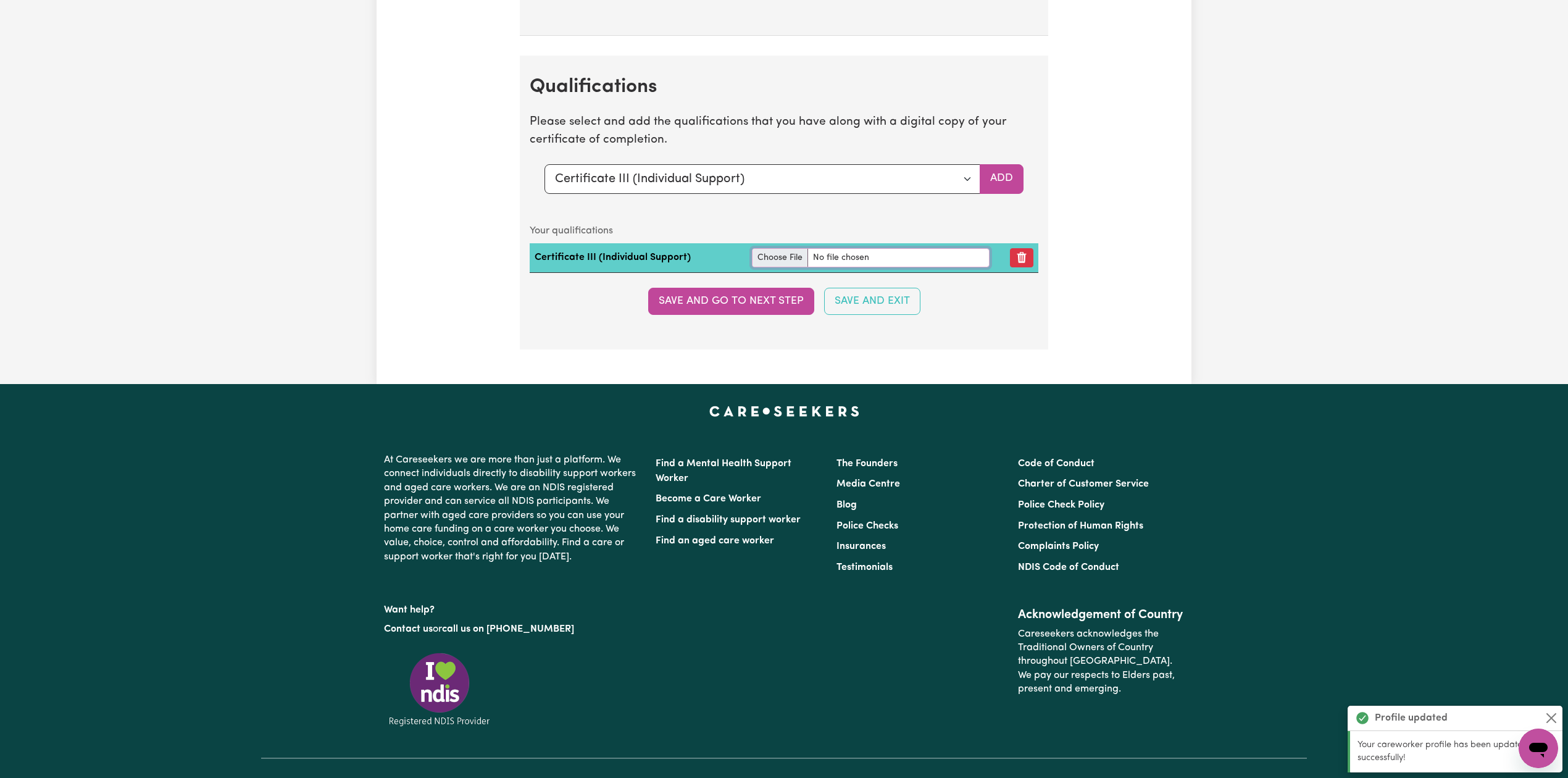
click at [769, 268] on input "file" at bounding box center [871, 257] width 238 height 19
type input "C:\fakepath\[PERSON_NAME] Certificate III in Individual Support.pdf"
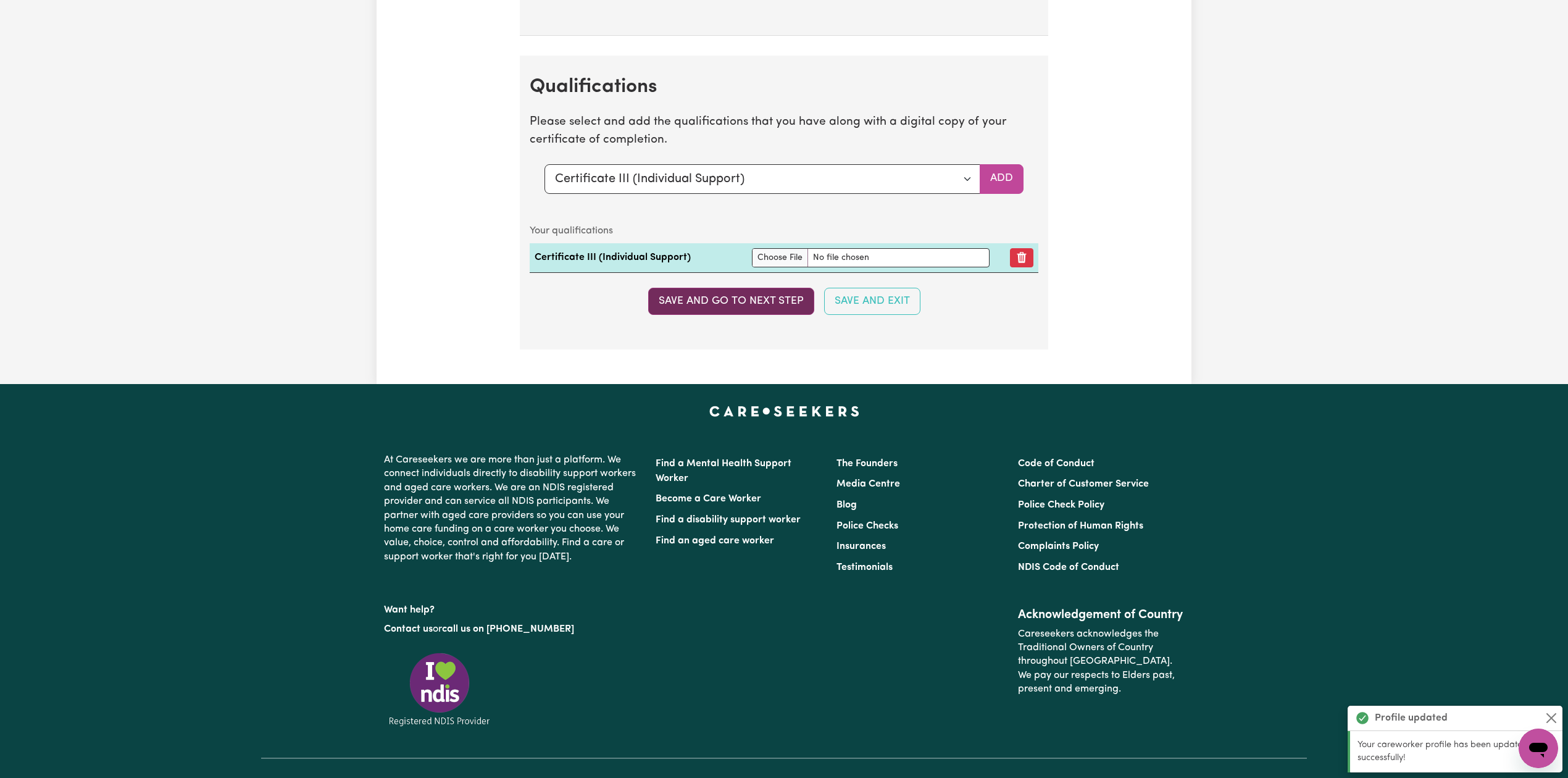
click at [785, 315] on button "Save and go to next step" at bounding box center [731, 302] width 166 height 27
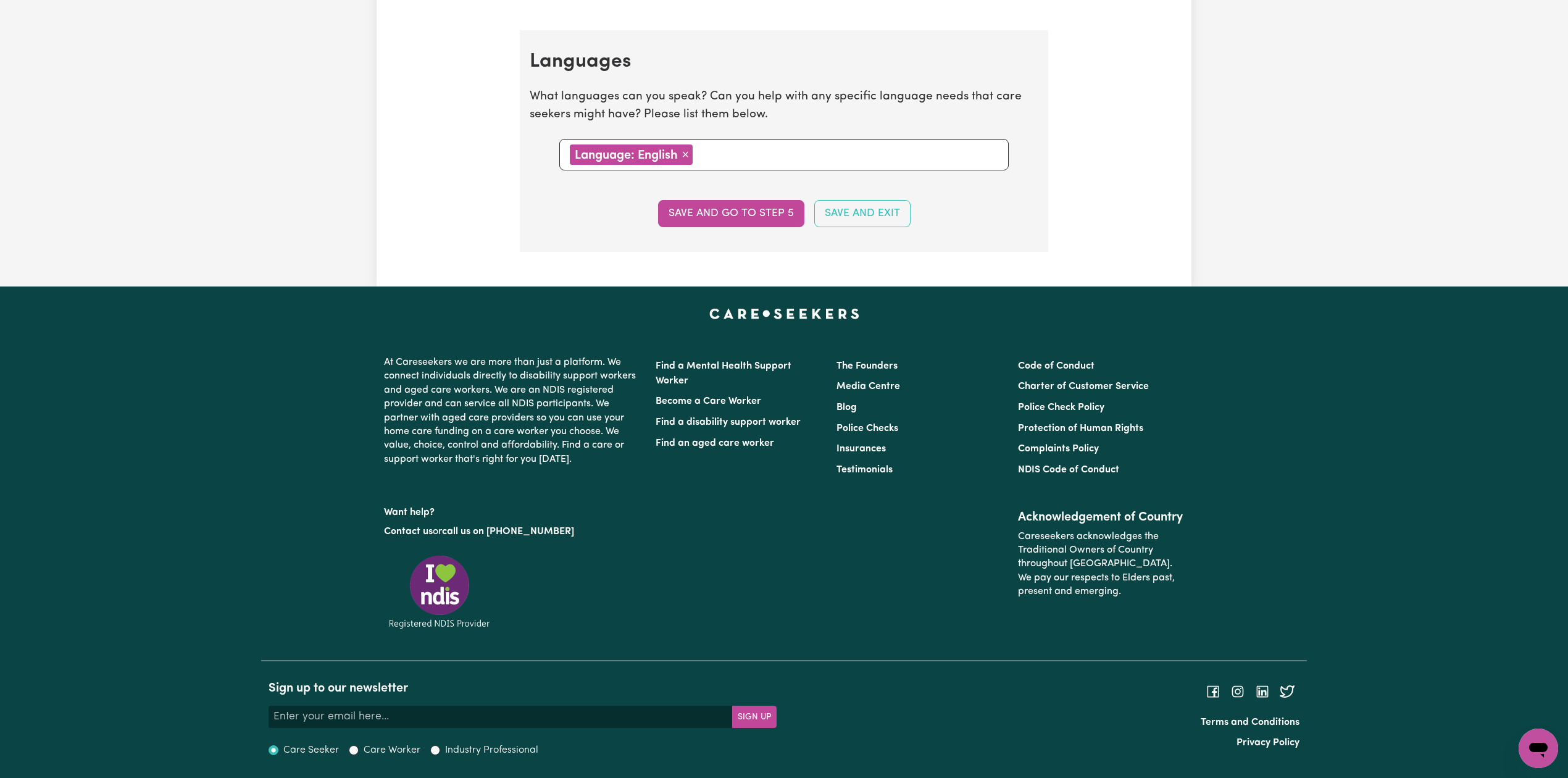
scroll to position [0, 0]
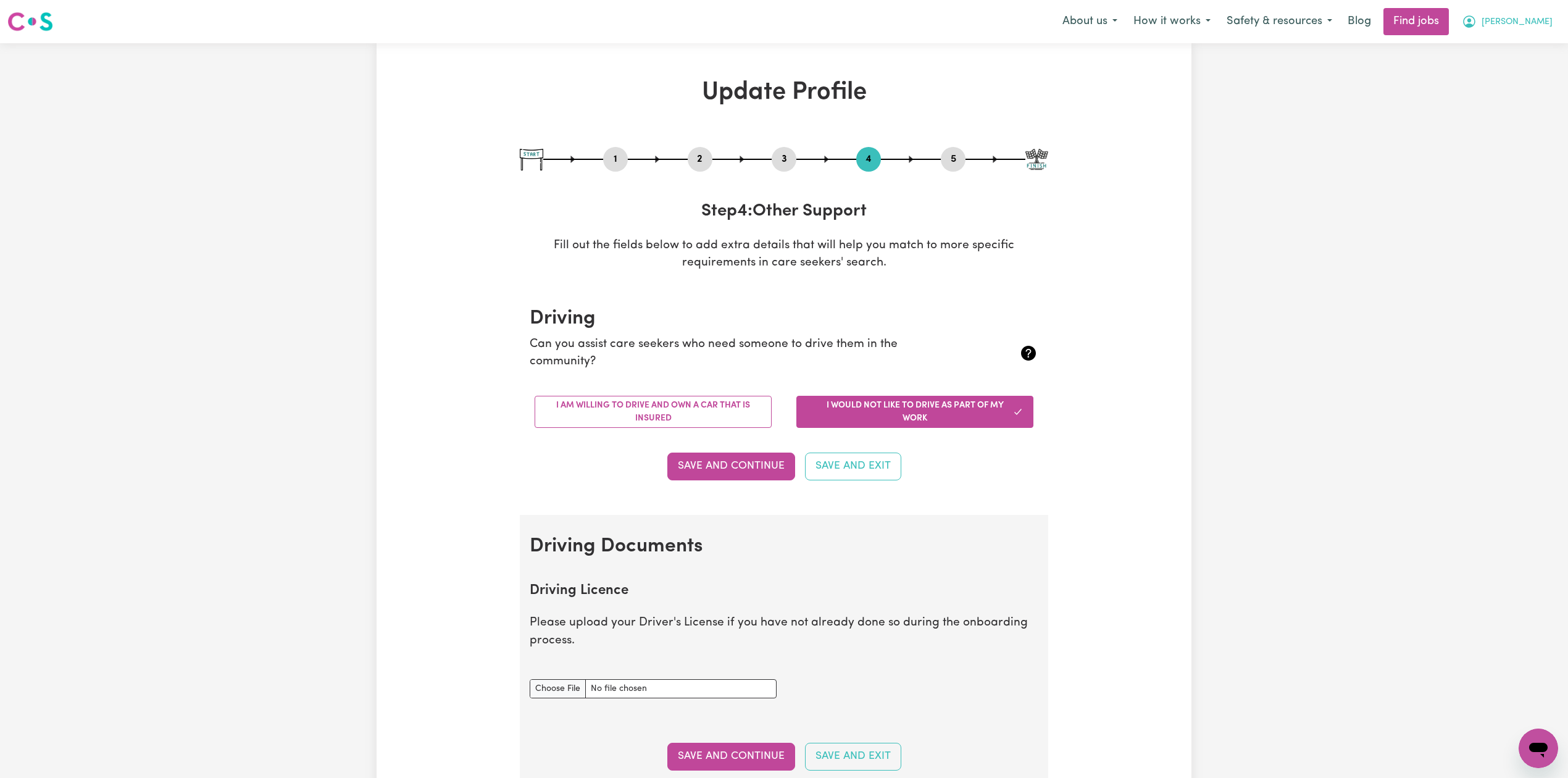
click at [1536, 12] on button "[PERSON_NAME]" at bounding box center [1507, 22] width 107 height 26
click at [1507, 86] on link "Logout" at bounding box center [1511, 95] width 97 height 23
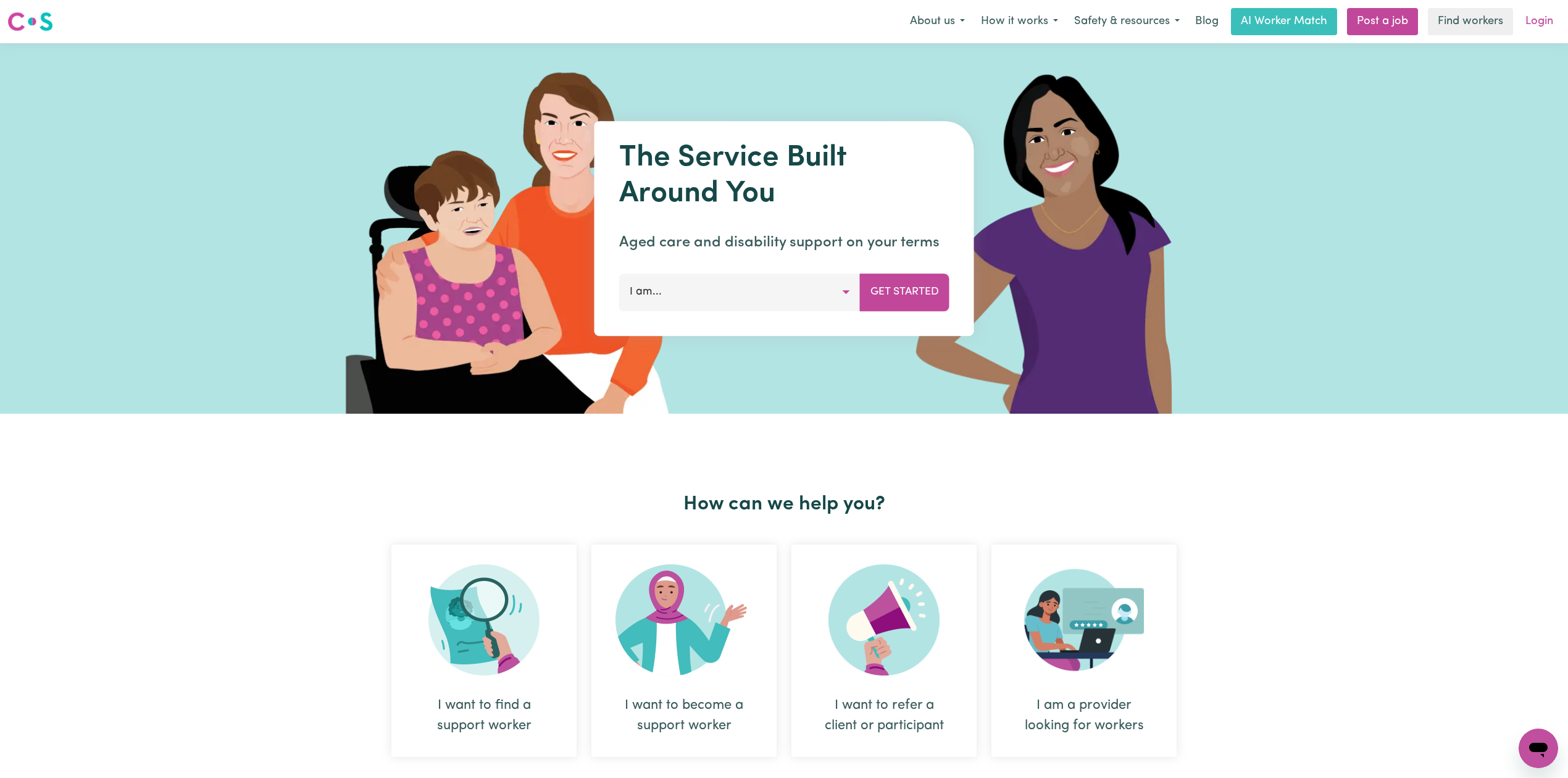
click at [1537, 23] on link "Login" at bounding box center [1539, 22] width 42 height 27
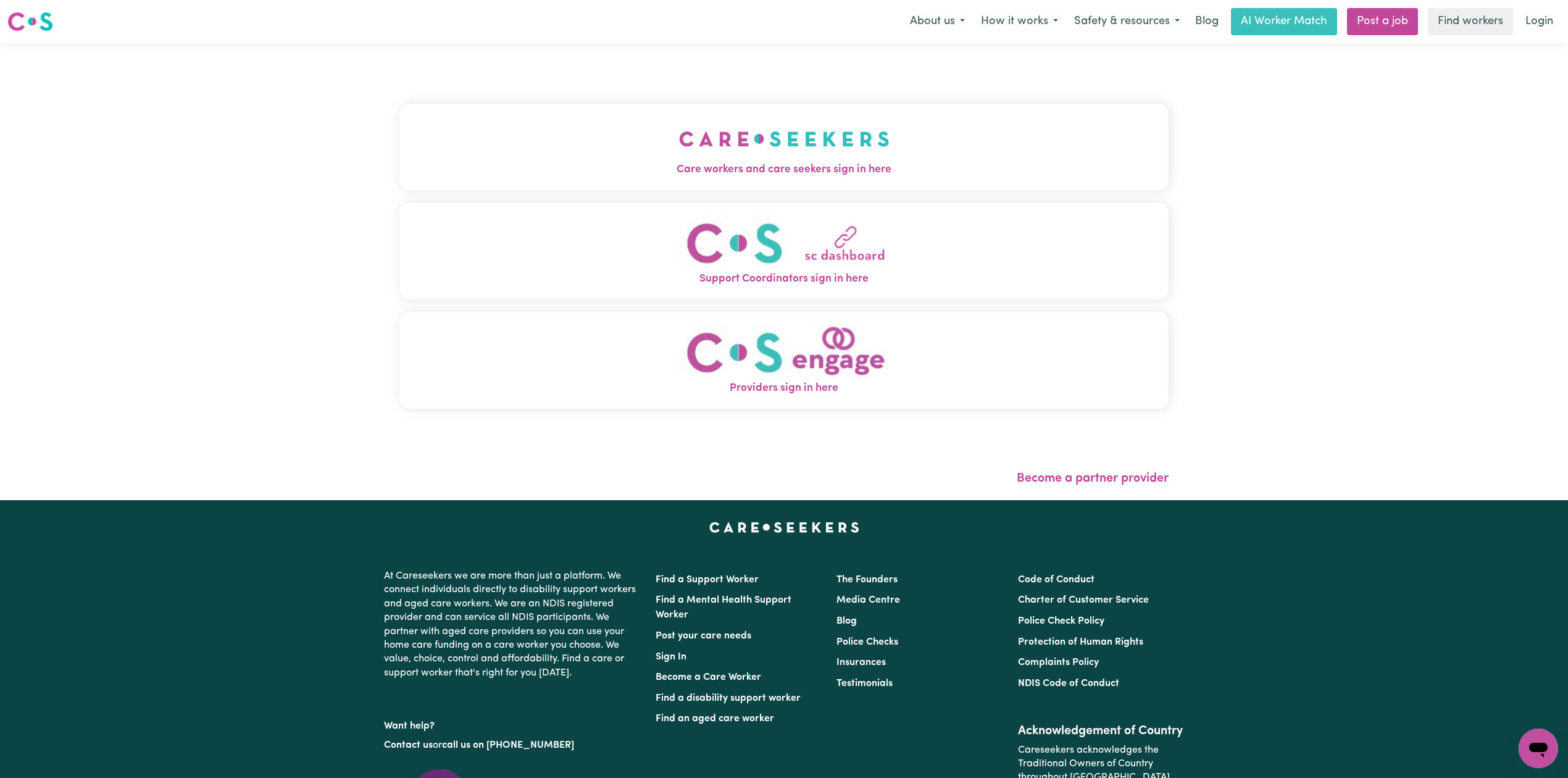
click at [679, 152] on img "Care workers and care seekers sign in here" at bounding box center [784, 139] width 210 height 46
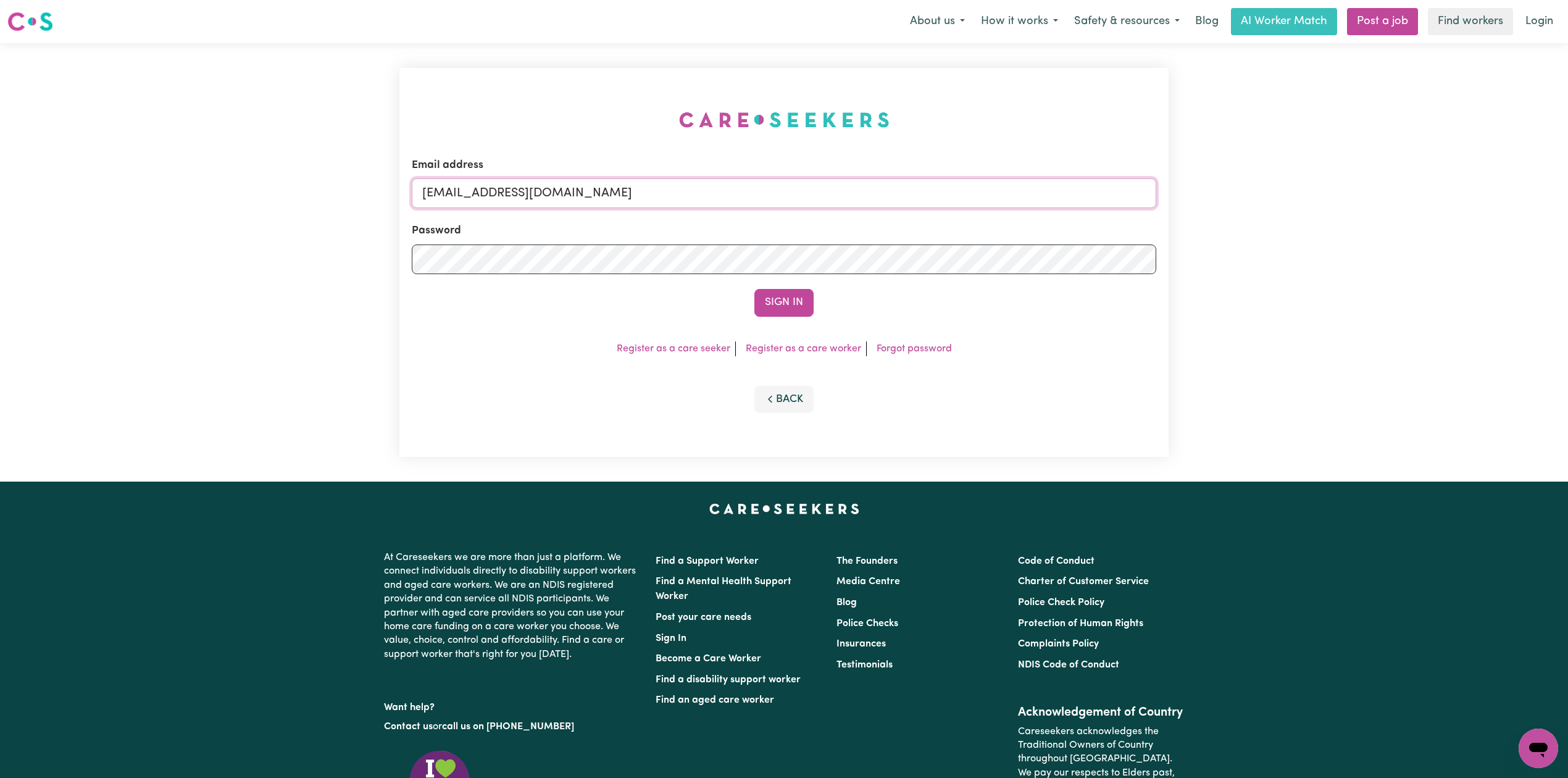
click at [562, 183] on input "[EMAIL_ADDRESS][DOMAIN_NAME]" at bounding box center [784, 193] width 745 height 29
click at [482, 187] on input "Superuser~[EMAIL_ADDRESS][DOMAIN_NAME]" at bounding box center [784, 193] width 745 height 29
drag, startPoint x: 486, startPoint y: 184, endPoint x: 823, endPoint y: 193, distance: 337.1
click at [823, 193] on input "Superuser~[EMAIL_ADDRESS][DOMAIN_NAME]" at bounding box center [784, 193] width 745 height 29
type input "Superuser~[EMAIL_ADDRESS][DOMAIN_NAME]"
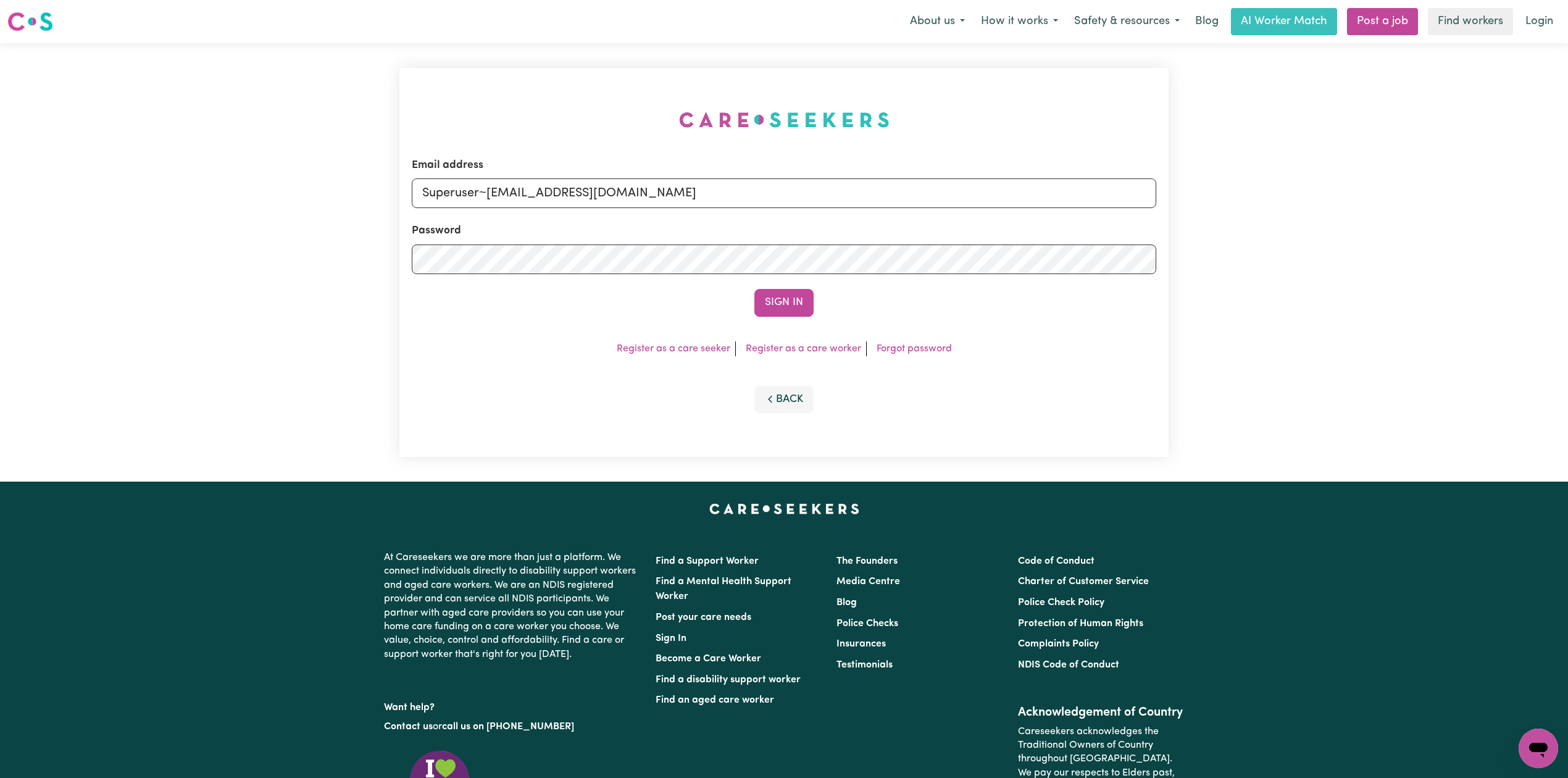
click at [779, 292] on button "Sign In" at bounding box center [784, 303] width 59 height 27
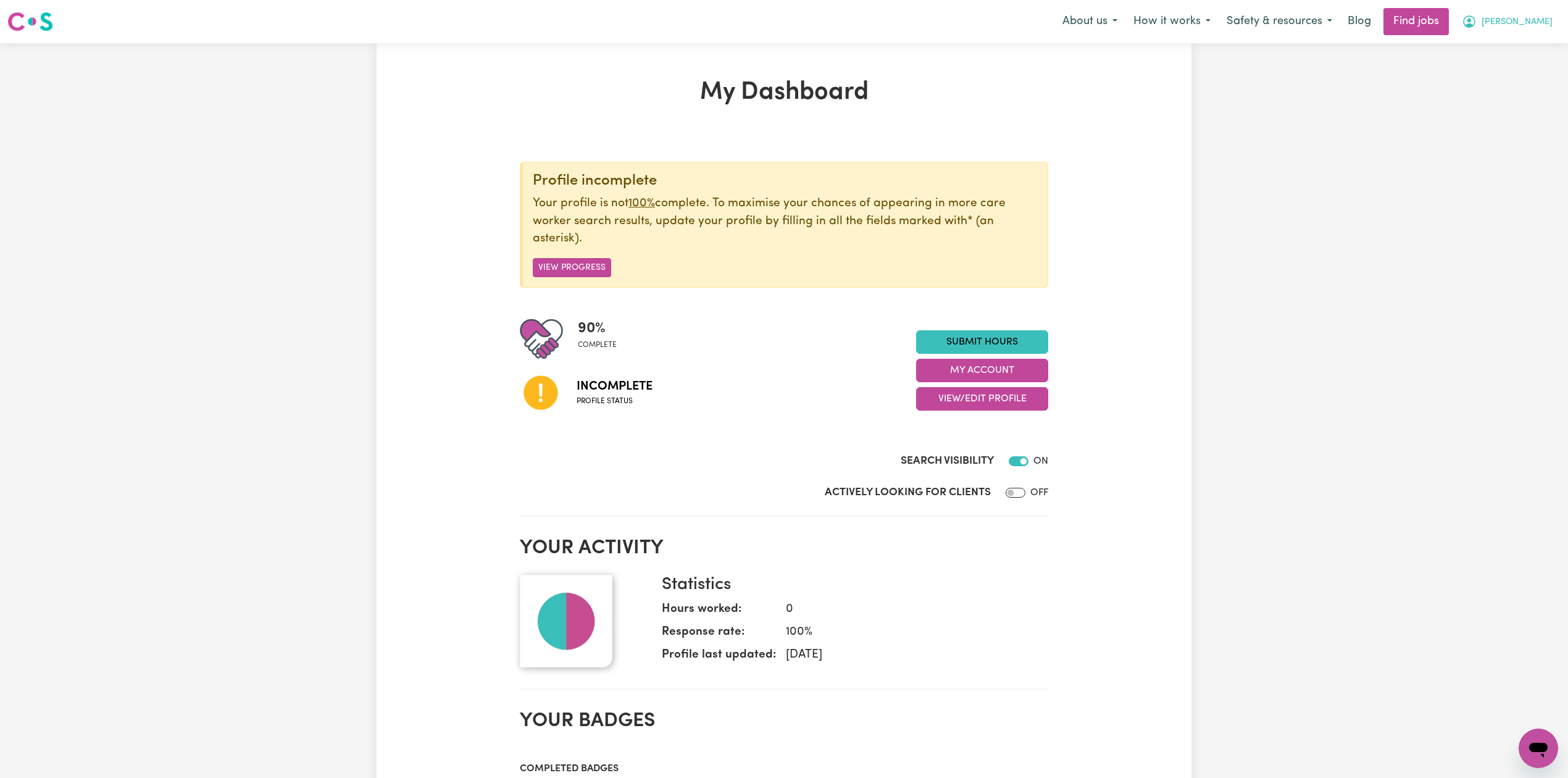
click at [1471, 22] on icon "My Account" at bounding box center [1469, 20] width 4 height 5
click at [1484, 89] on link "Logout" at bounding box center [1511, 95] width 97 height 23
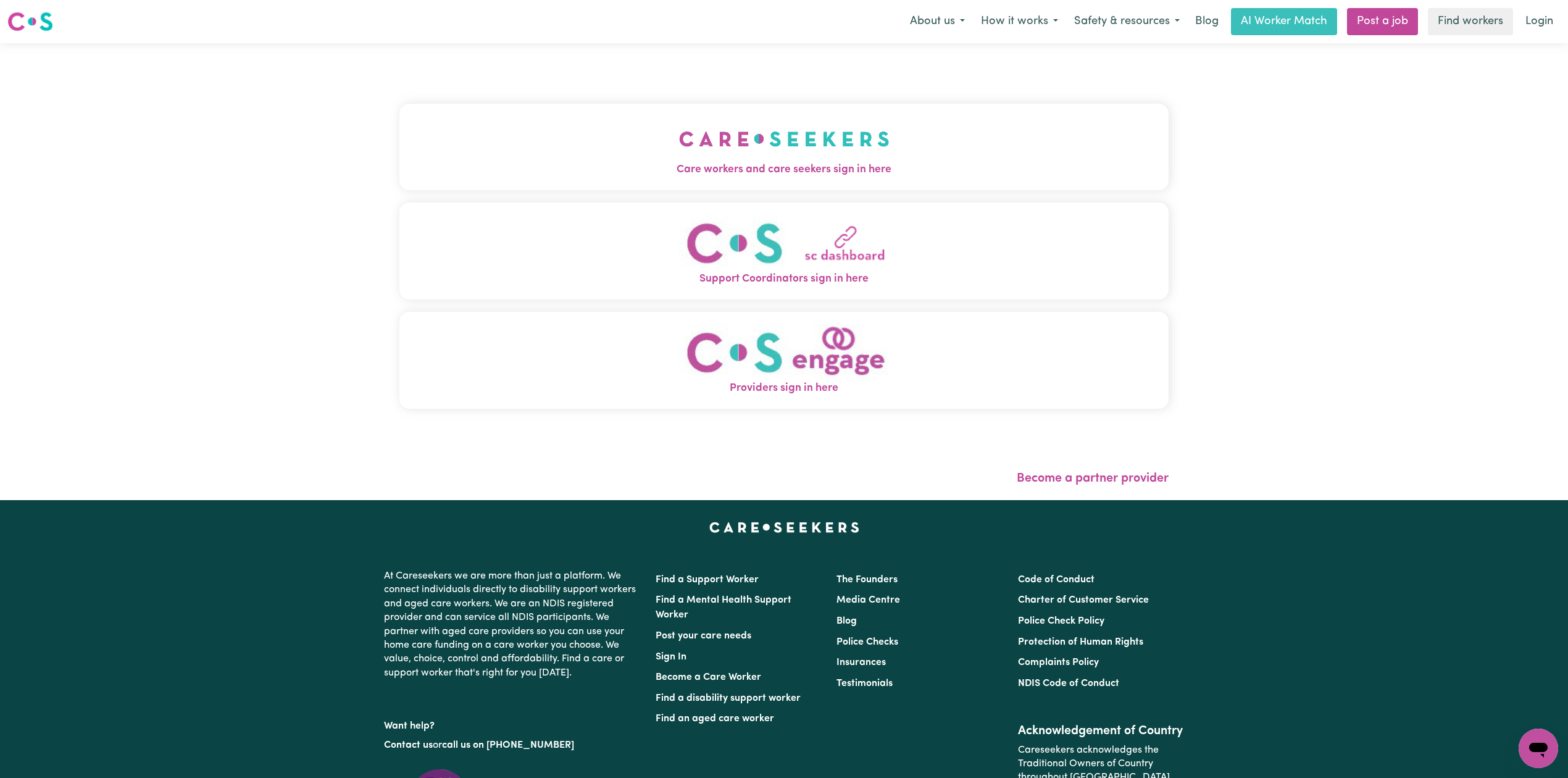
click at [824, 178] on button "Care workers and care seekers sign in here" at bounding box center [784, 147] width 769 height 86
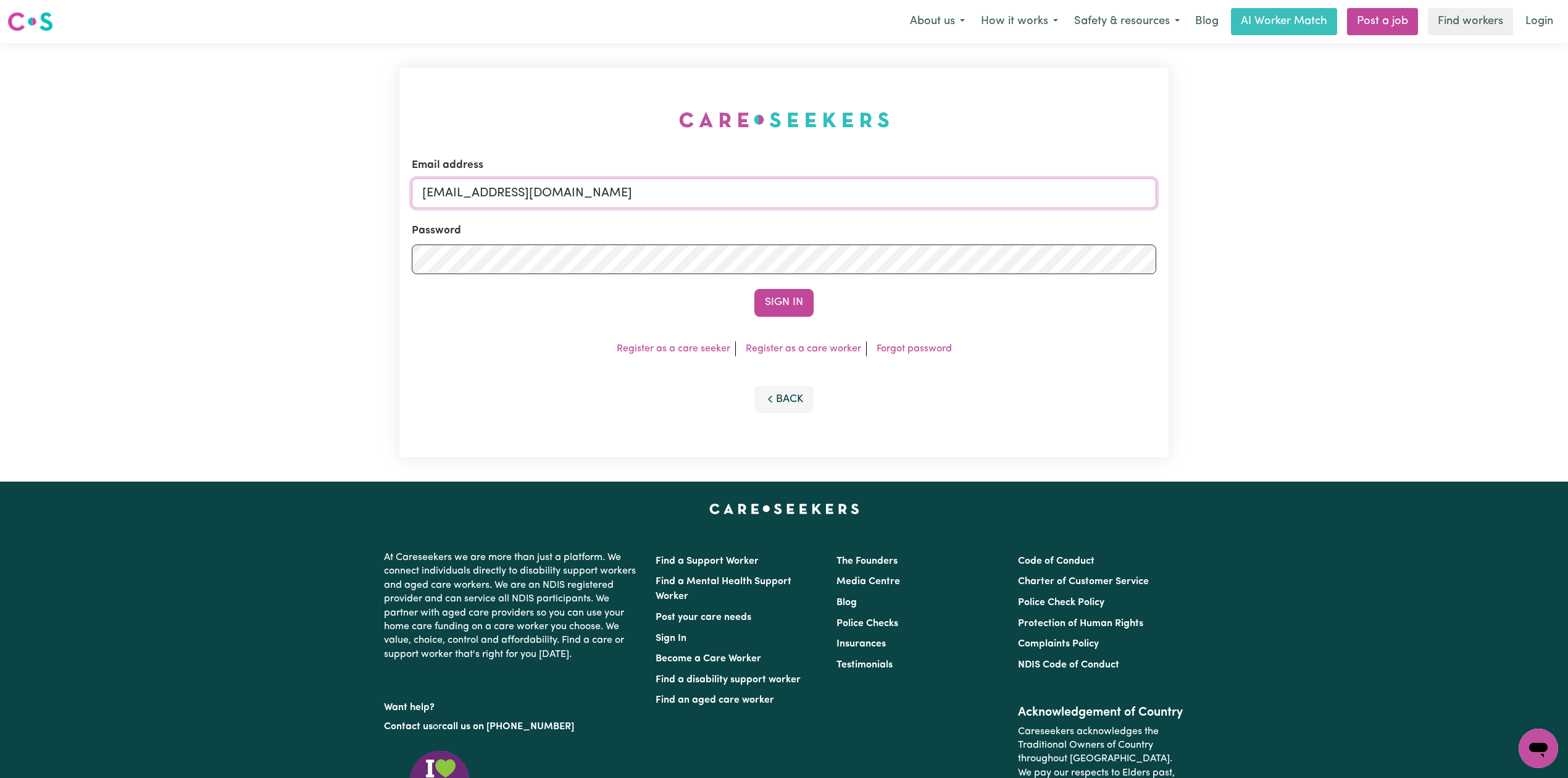
click at [648, 193] on input "[EMAIL_ADDRESS][DOMAIN_NAME]" at bounding box center [784, 193] width 745 height 29
drag, startPoint x: 486, startPoint y: 196, endPoint x: 875, endPoint y: 213, distance: 389.4
click at [875, 213] on form "Email address Superuser~[EMAIL_ADDRESS][DOMAIN_NAME] Password Sign In" at bounding box center [784, 237] width 745 height 159
type input "Superuser~[EMAIL_ADDRESS][DOMAIN_NAME]"
click at [781, 306] on button "Sign In" at bounding box center [784, 303] width 59 height 27
